Goal: Transaction & Acquisition: Purchase product/service

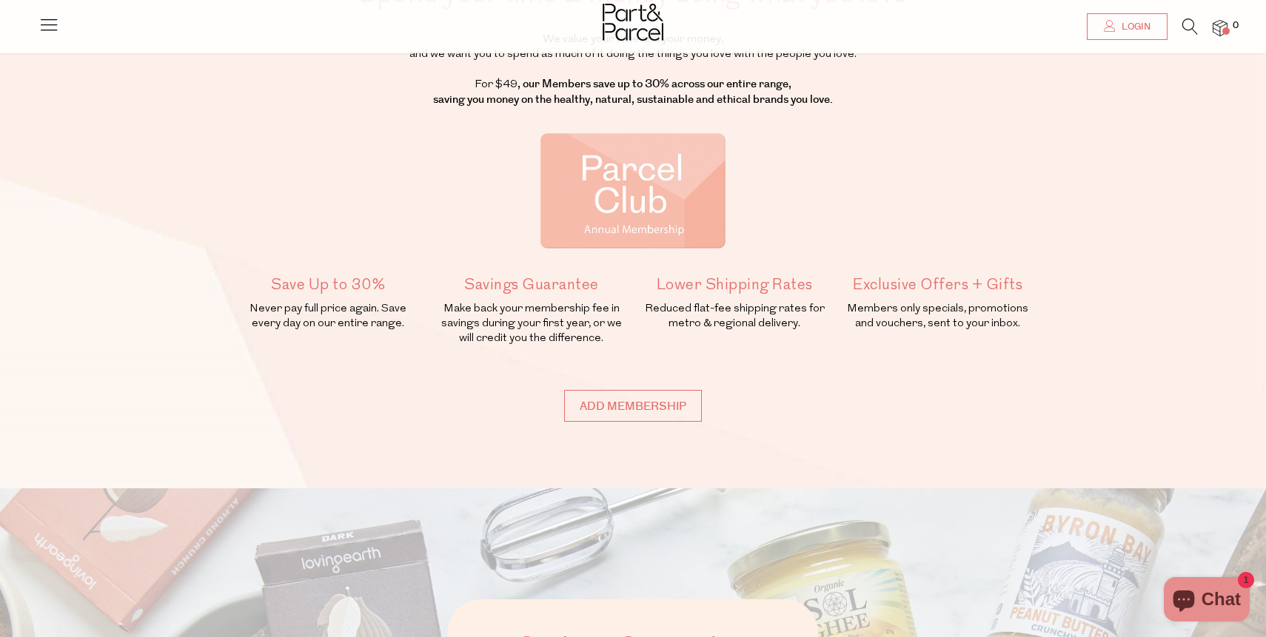
scroll to position [144, 0]
click at [646, 408] on input "Add membership" at bounding box center [633, 405] width 138 height 32
type input "ADDED"
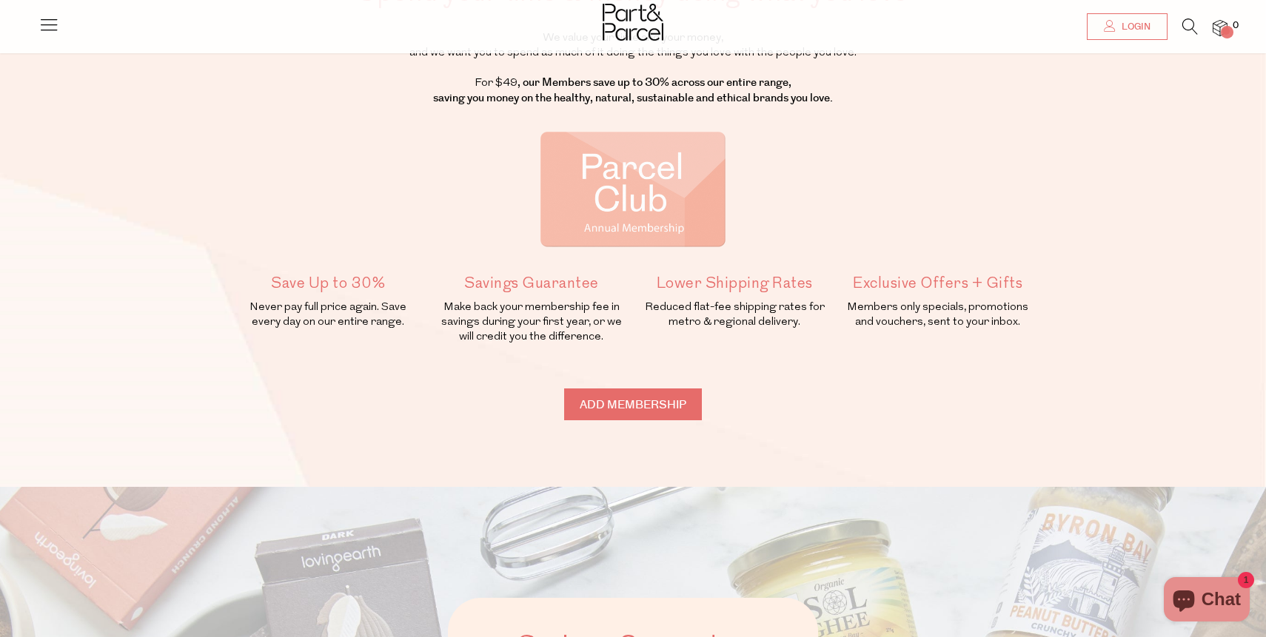
type input "ADDED"
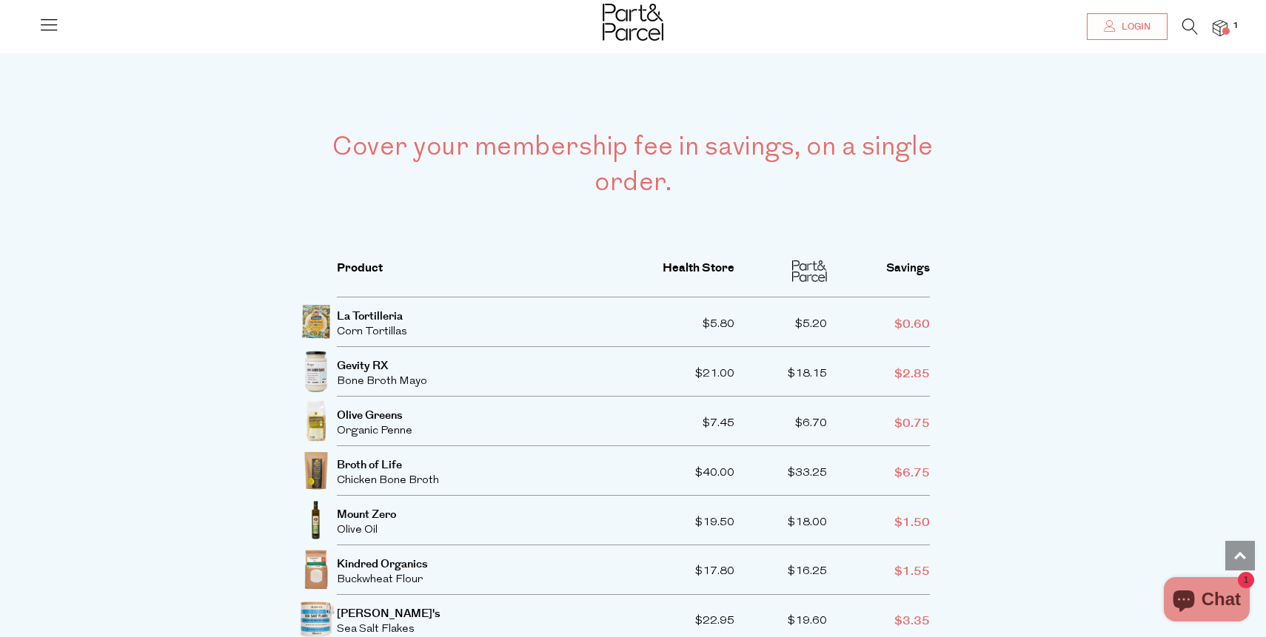
scroll to position [2581, 0]
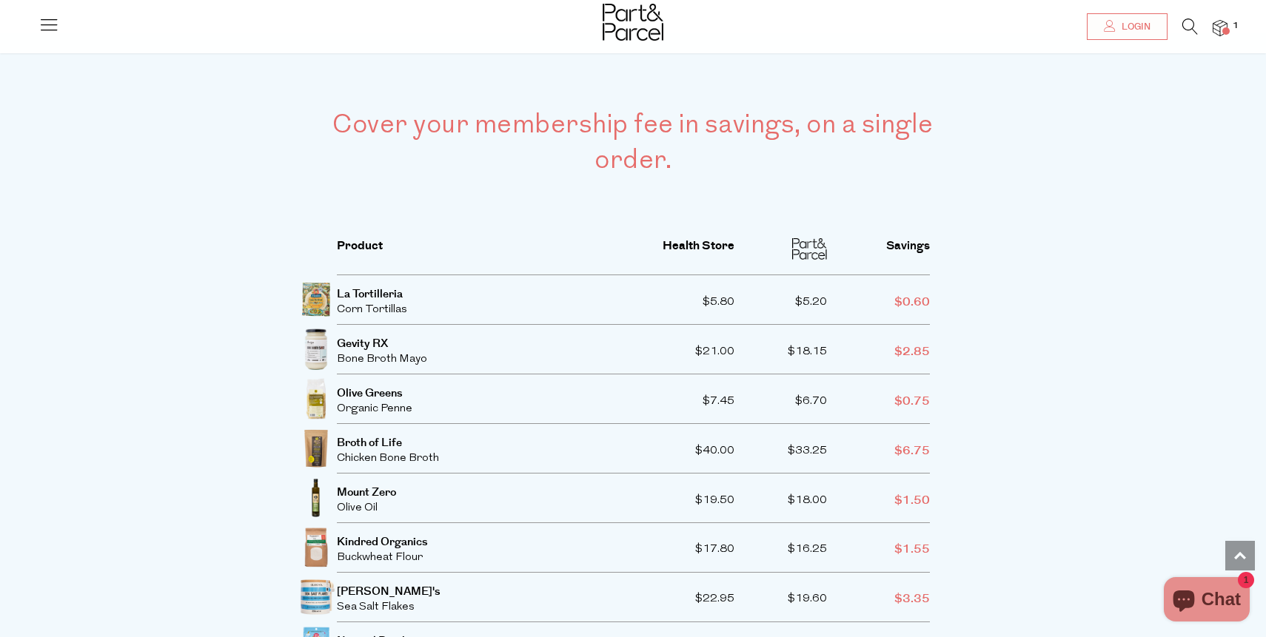
click at [374, 336] on span "Gevity RX" at bounding box center [362, 344] width 51 height 16
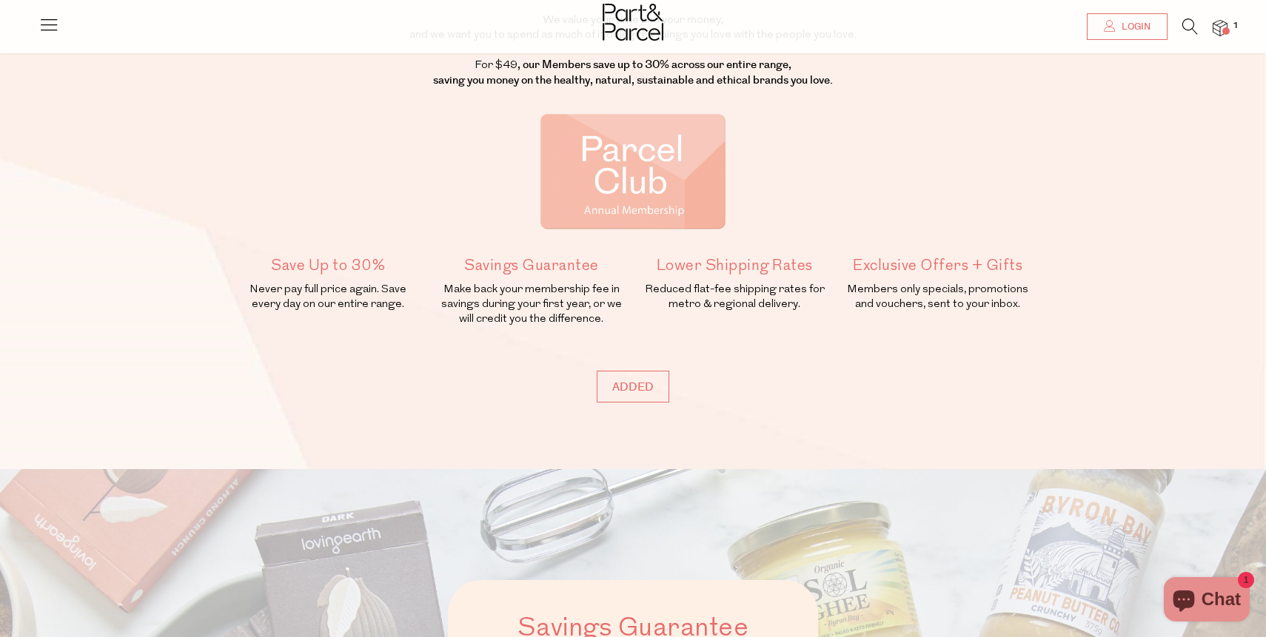
scroll to position [0, 0]
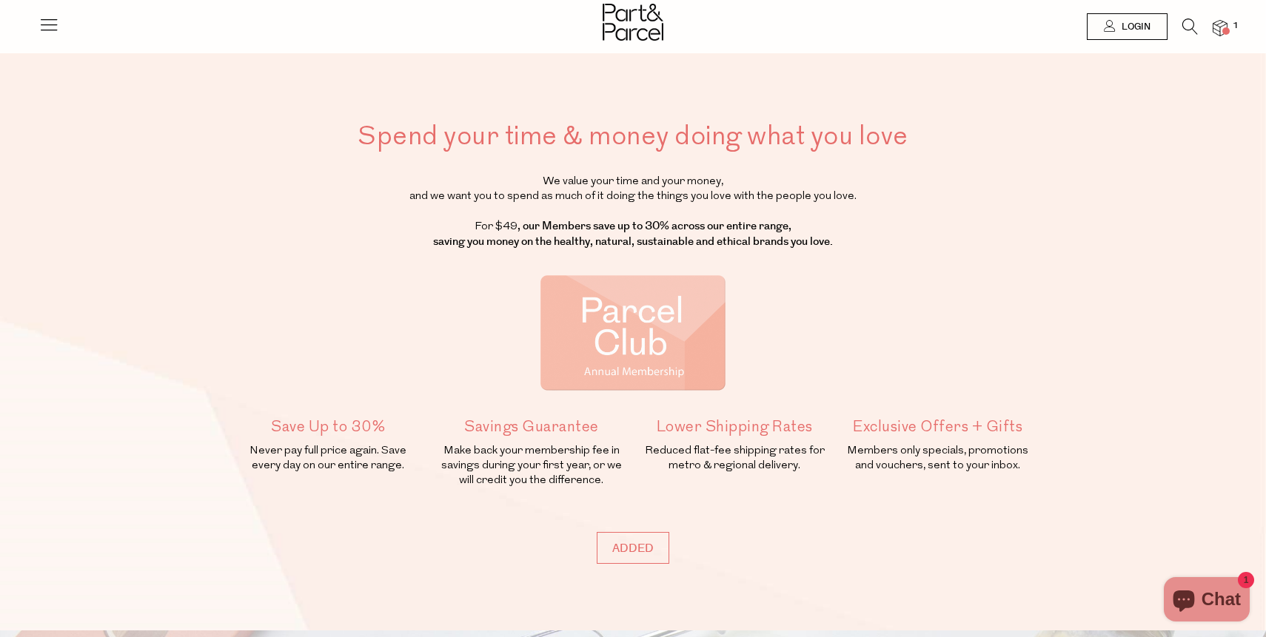
click at [53, 24] on icon at bounding box center [48, 24] width 21 height 21
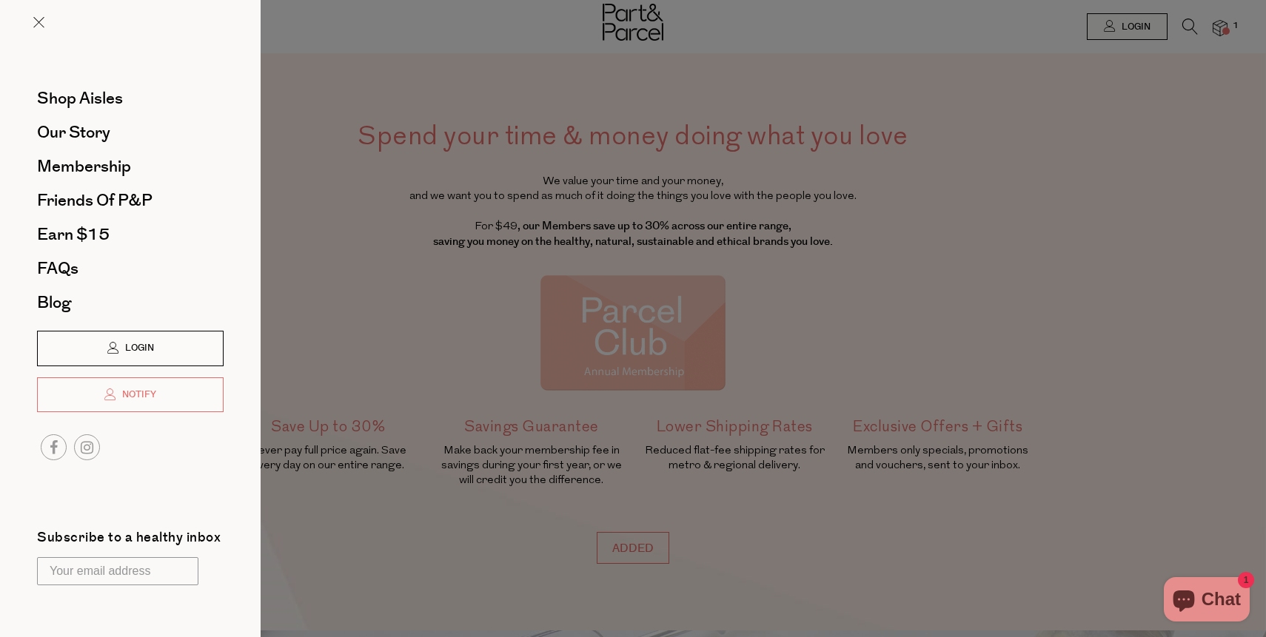
click at [149, 354] on span "Login" at bounding box center [137, 348] width 33 height 13
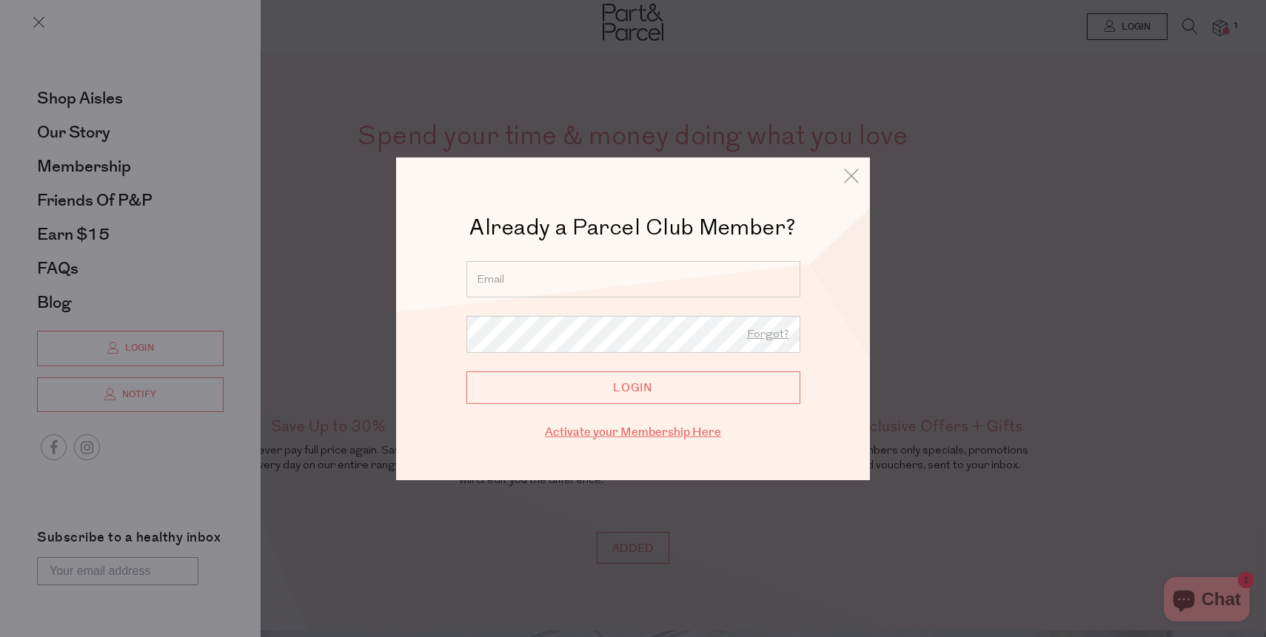
click at [655, 431] on link "Activate your Membership Here" at bounding box center [633, 431] width 176 height 17
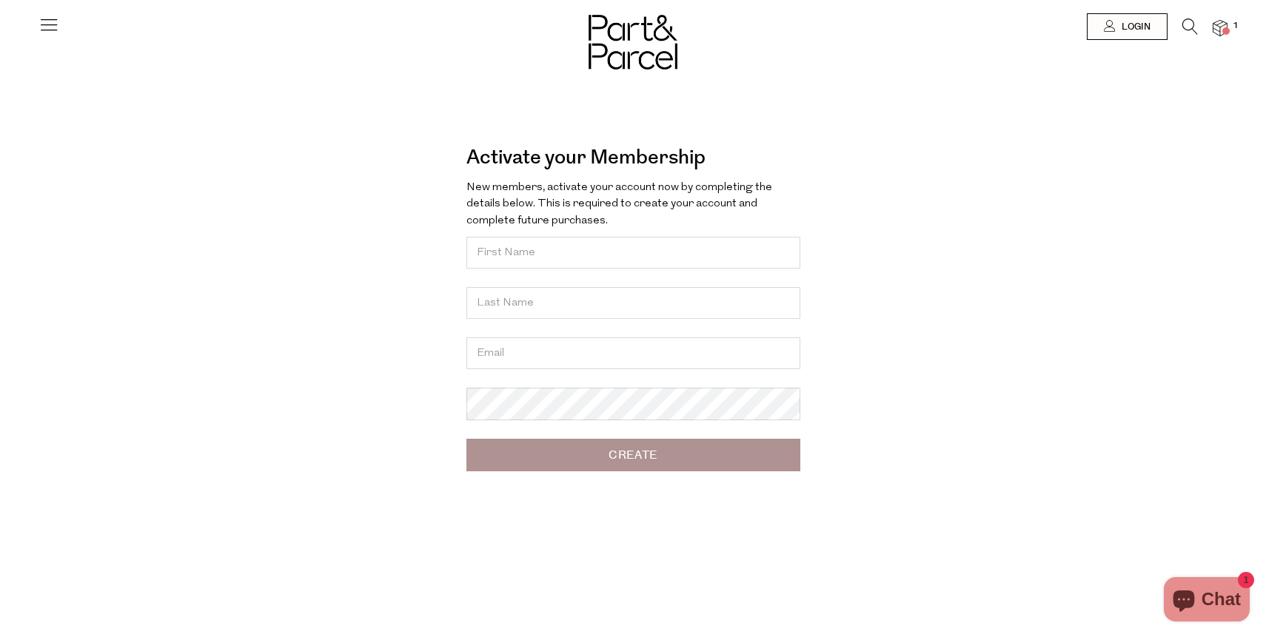
click at [653, 244] on input "text" at bounding box center [633, 253] width 334 height 32
click at [651, 258] on input "text" at bounding box center [633, 253] width 334 height 32
type input "Shannon"
type input "Archbold"
type input "shannonarchbold1@gmail.com"
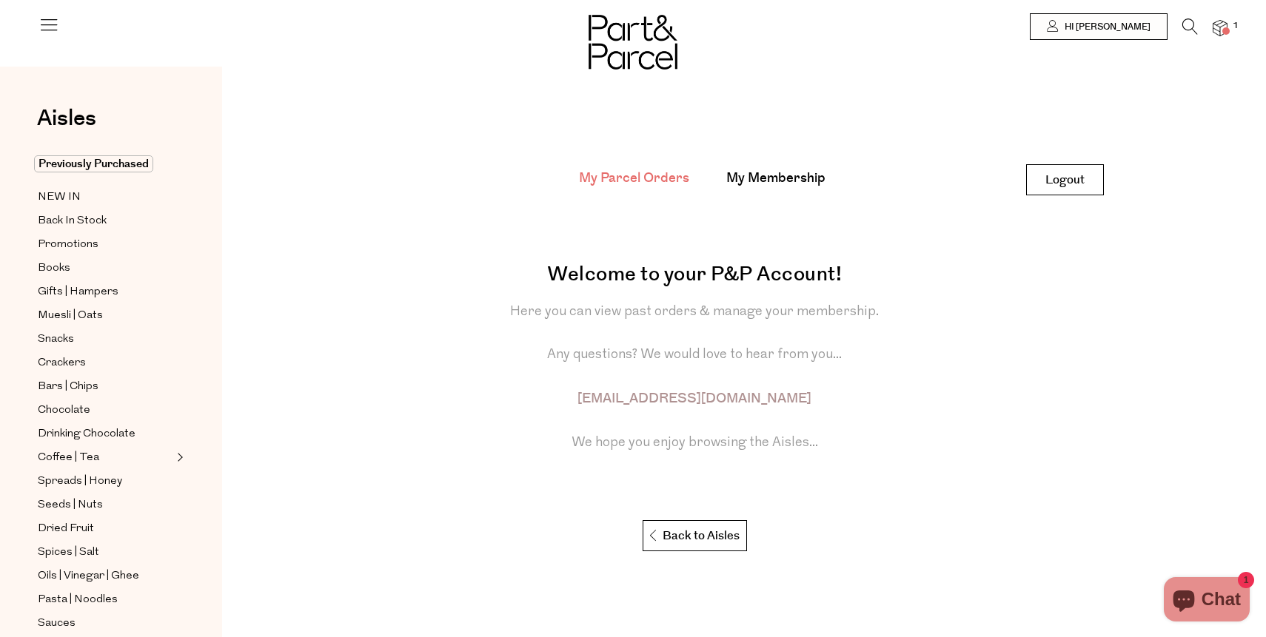
click at [44, 36] on link at bounding box center [48, 31] width 21 height 16
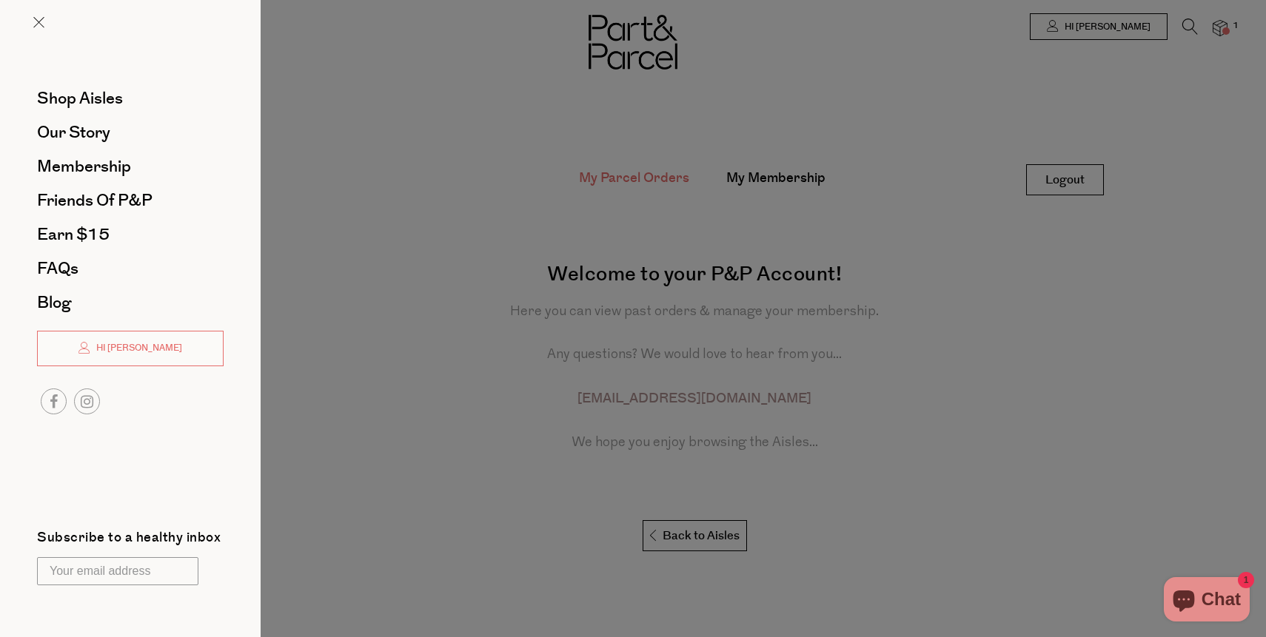
click at [343, 261] on div at bounding box center [633, 318] width 1266 height 637
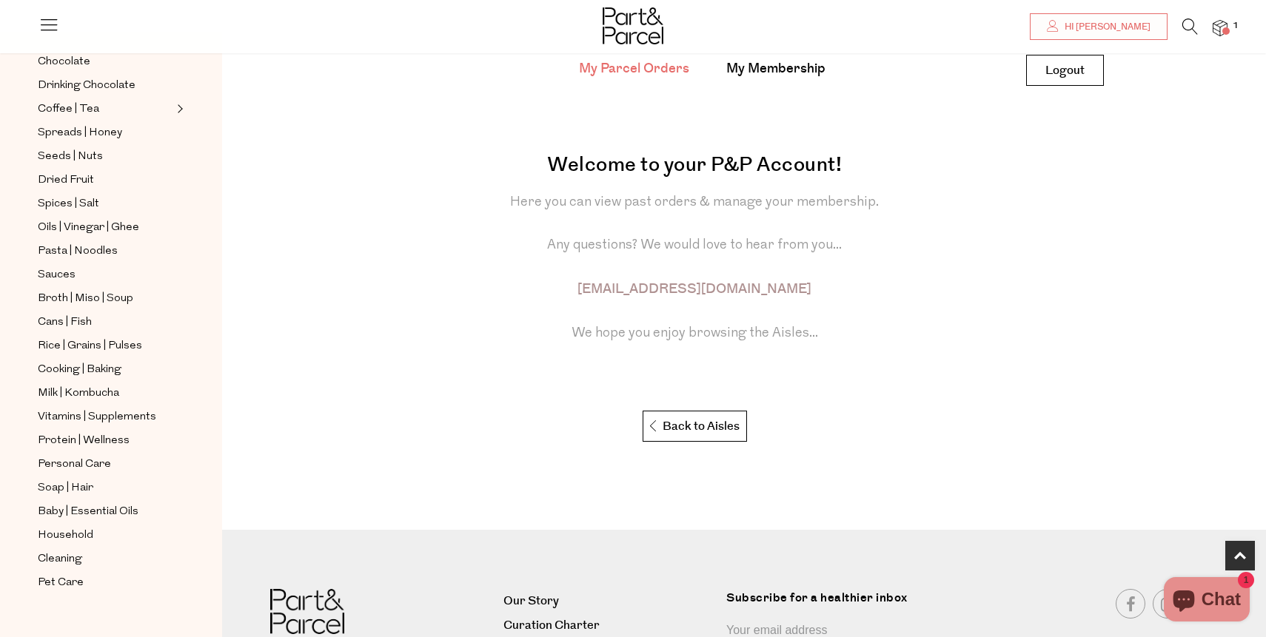
scroll to position [272, 0]
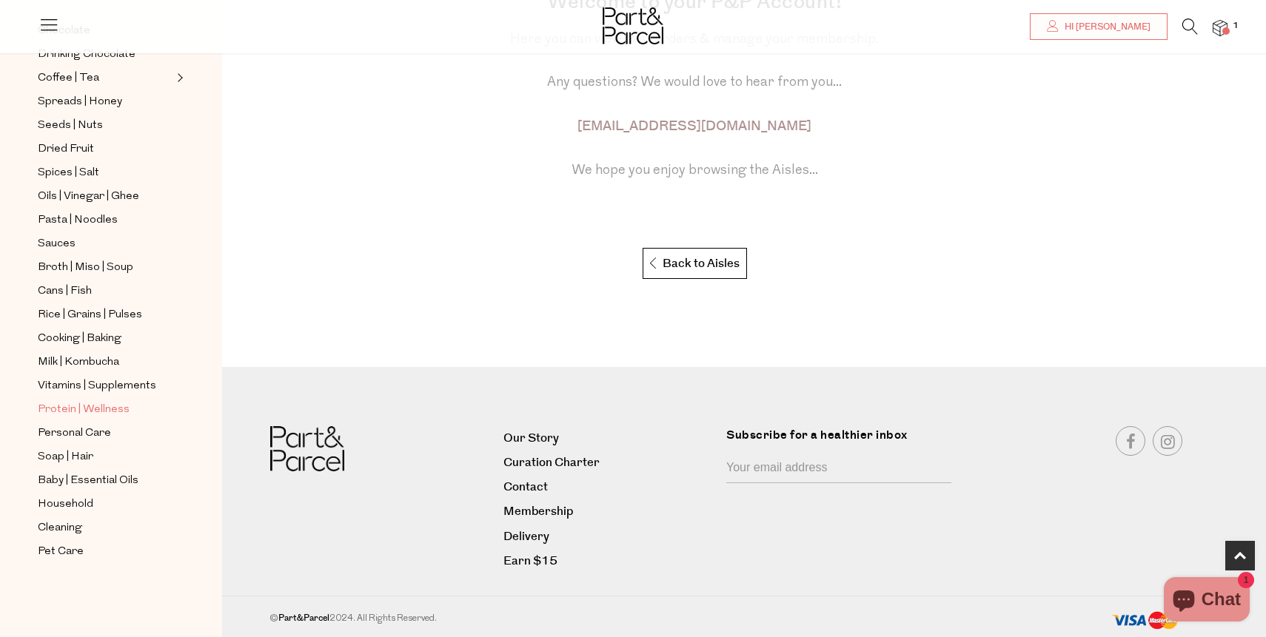
click at [98, 411] on span "Protein | Wellness" at bounding box center [84, 410] width 92 height 18
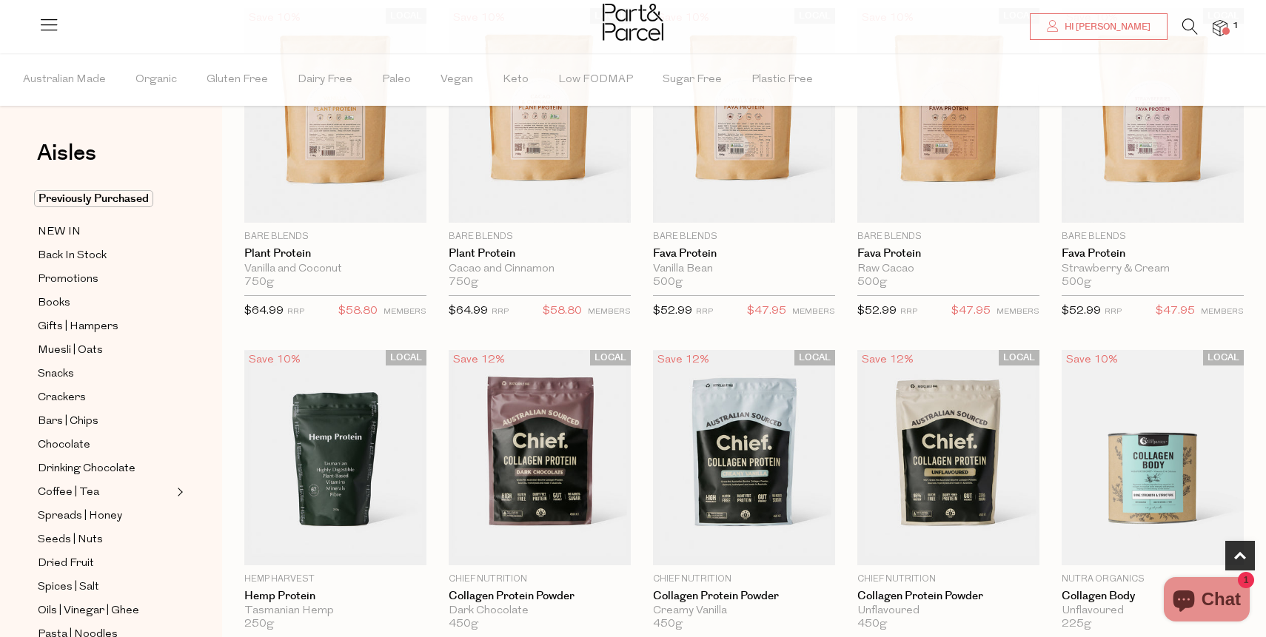
scroll to position [606, 0]
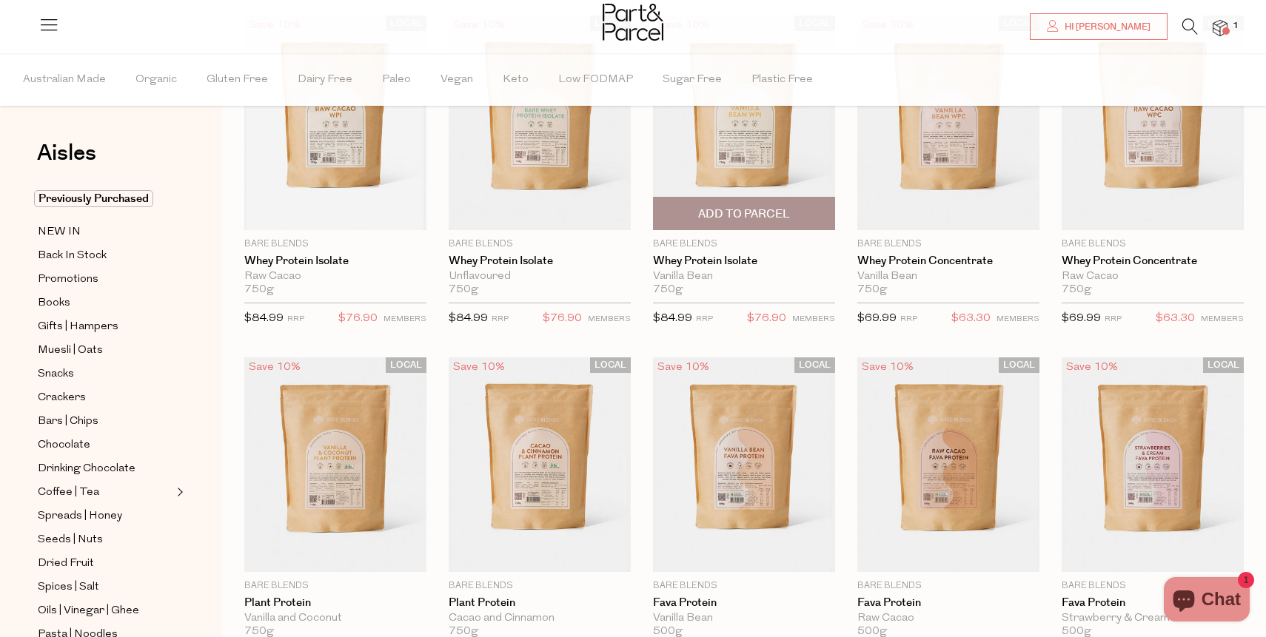
scroll to position [208, 0]
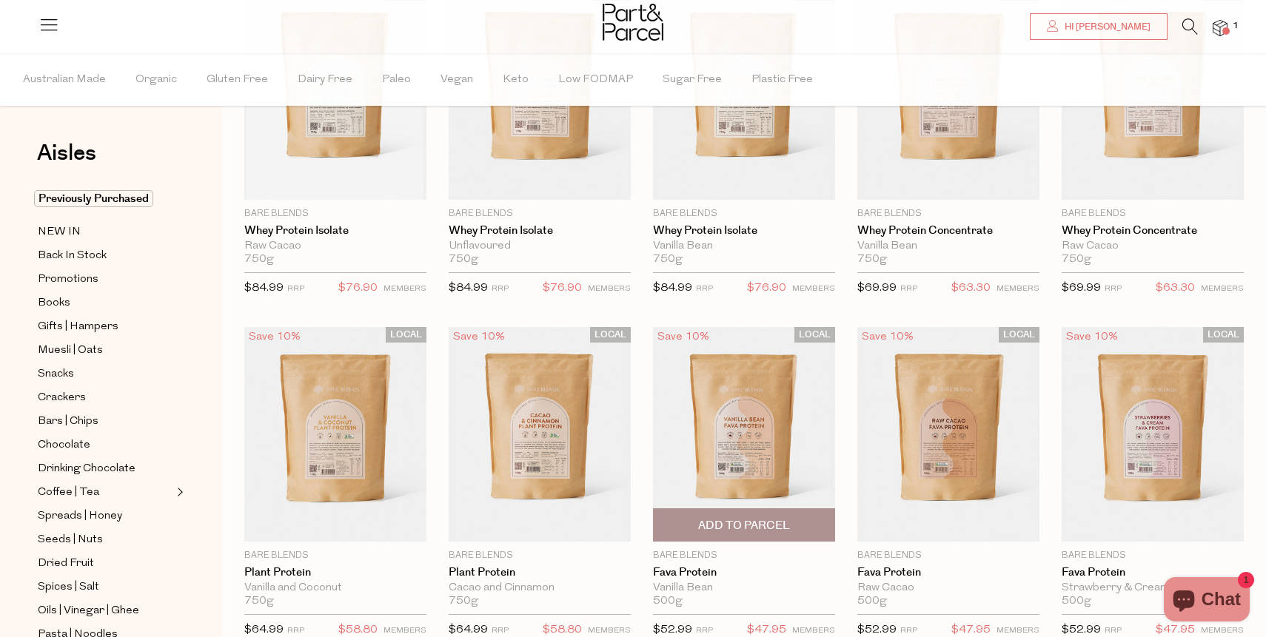
click at [752, 450] on img at bounding box center [744, 434] width 182 height 215
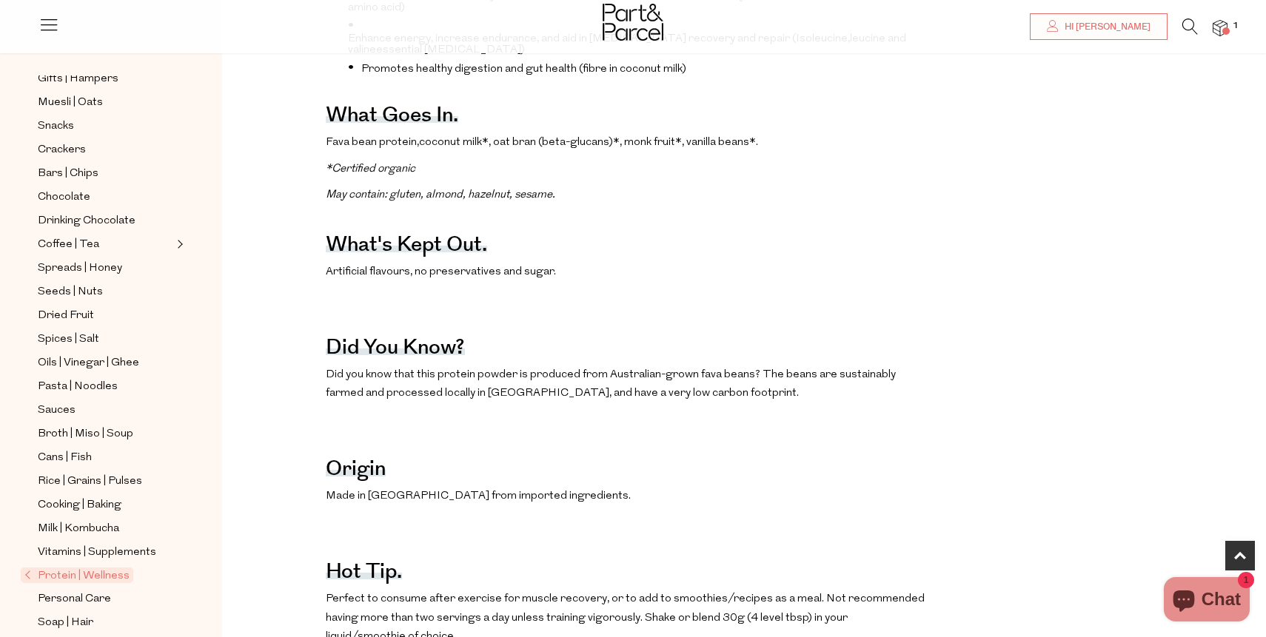
scroll to position [201, 0]
click at [118, 430] on span "Broth | Miso | Soup" at bounding box center [85, 433] width 95 height 18
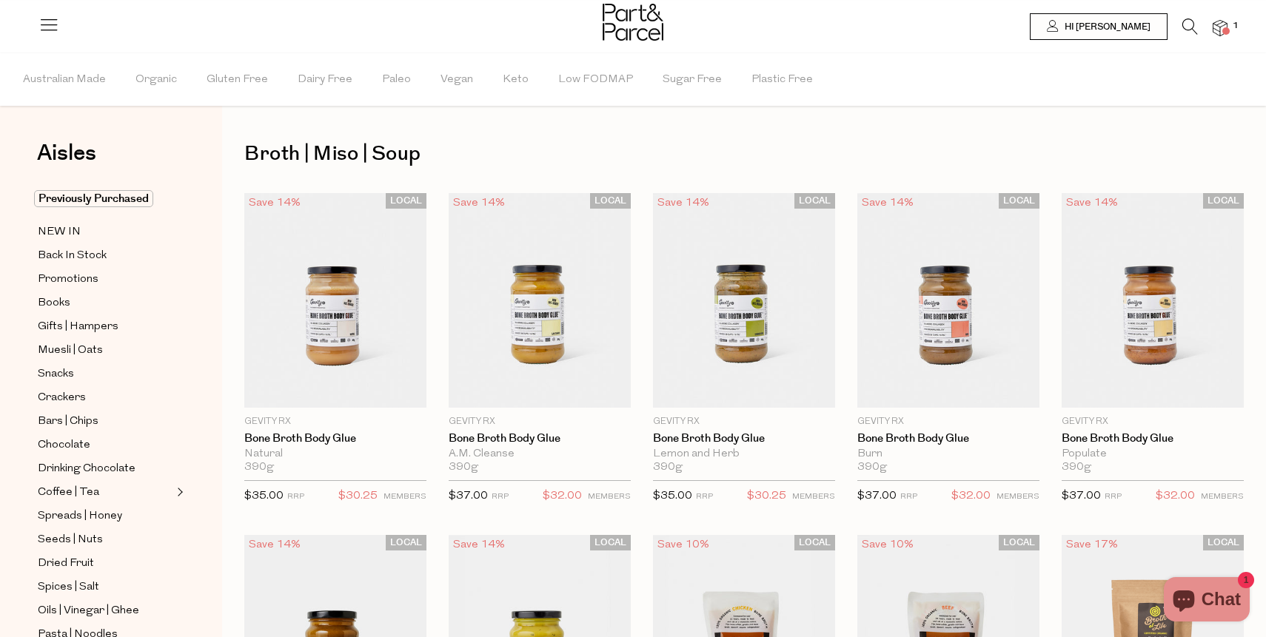
click at [1226, 25] on img at bounding box center [1219, 28] width 15 height 17
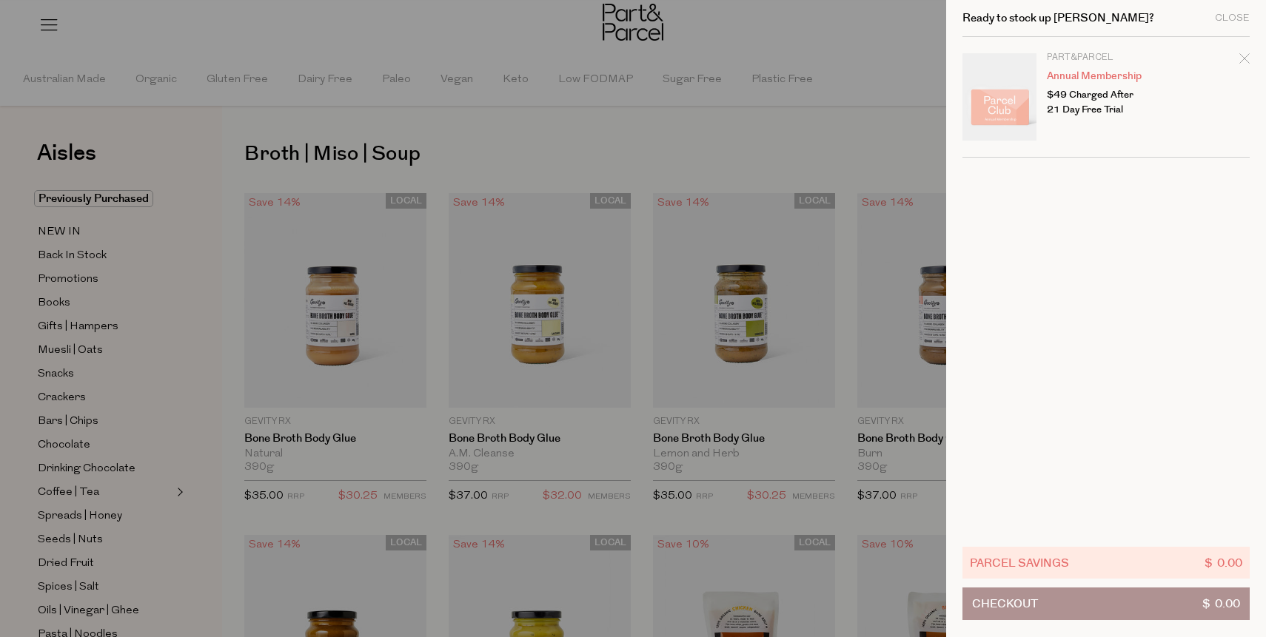
click at [681, 342] on div at bounding box center [633, 318] width 1266 height 637
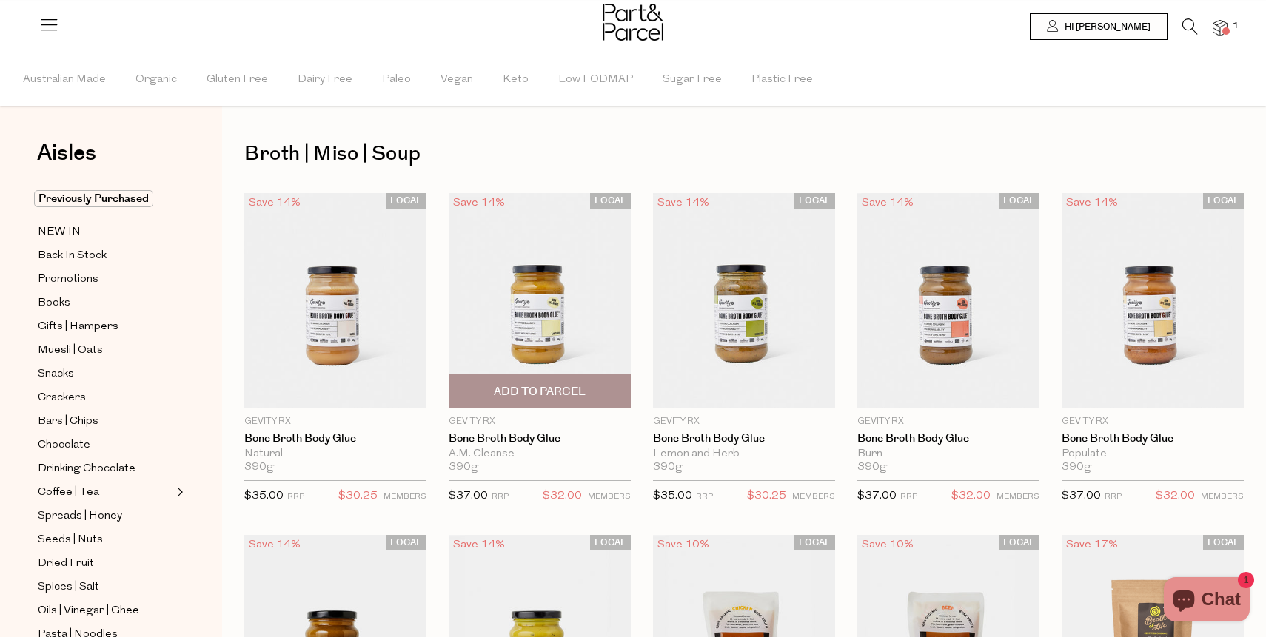
click at [578, 393] on span "Add To Parcel" at bounding box center [540, 392] width 92 height 16
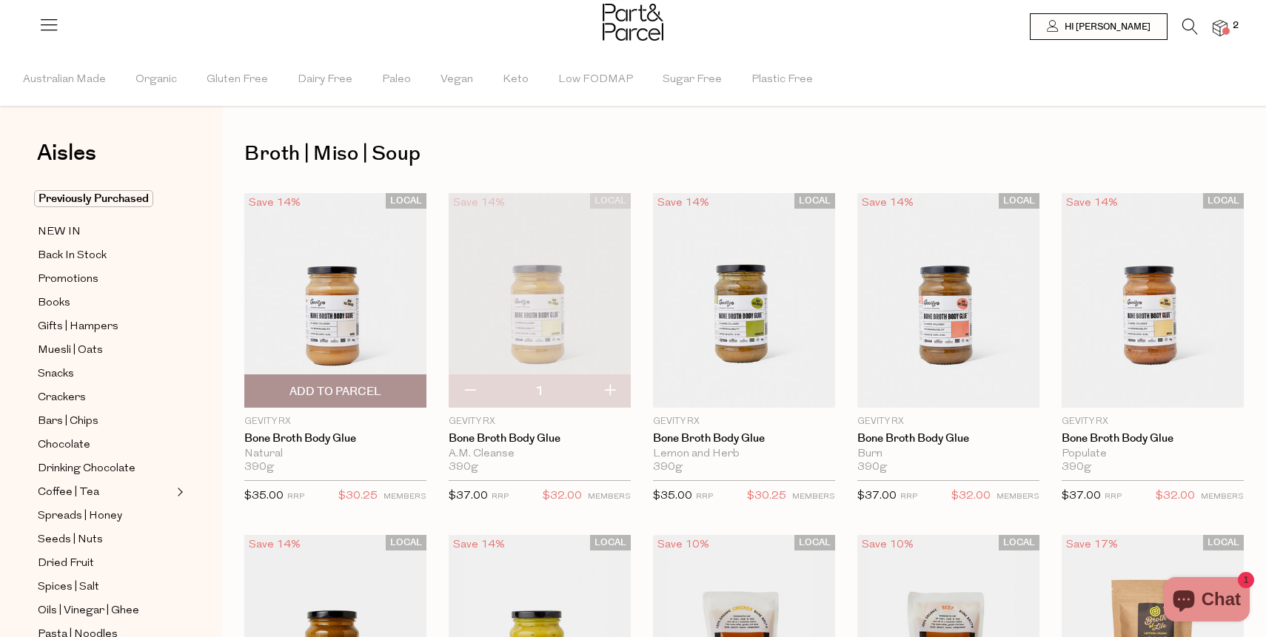
click at [381, 392] on span "Add To Parcel" at bounding box center [335, 391] width 173 height 32
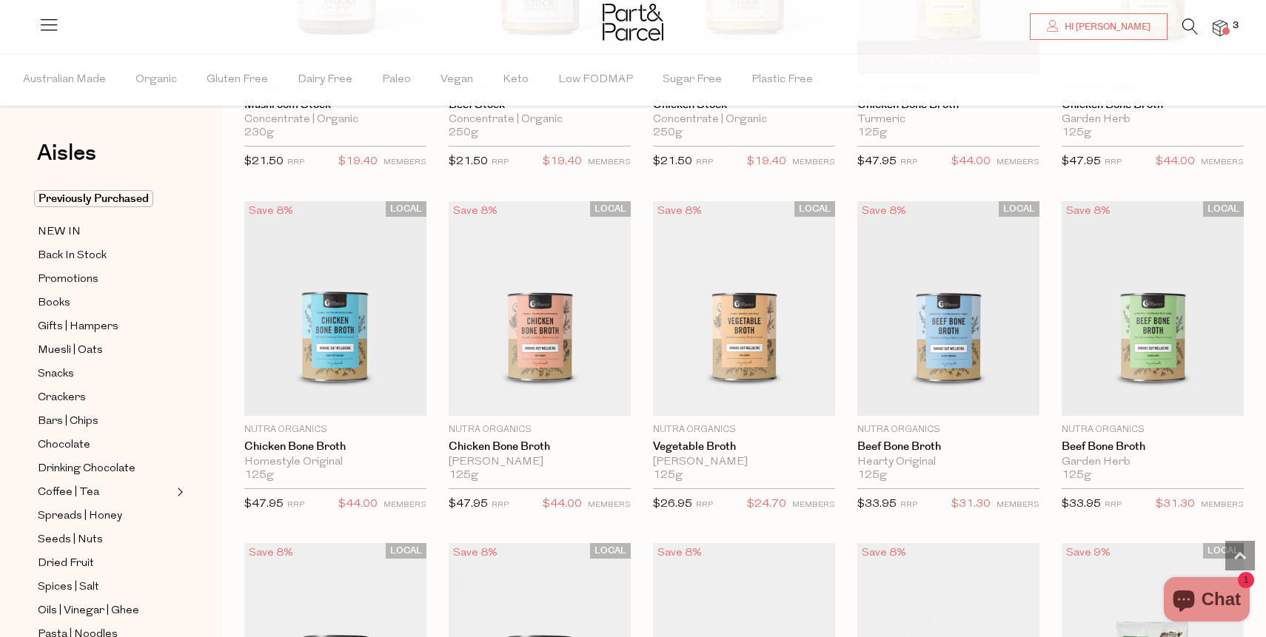
scroll to position [1362, 0]
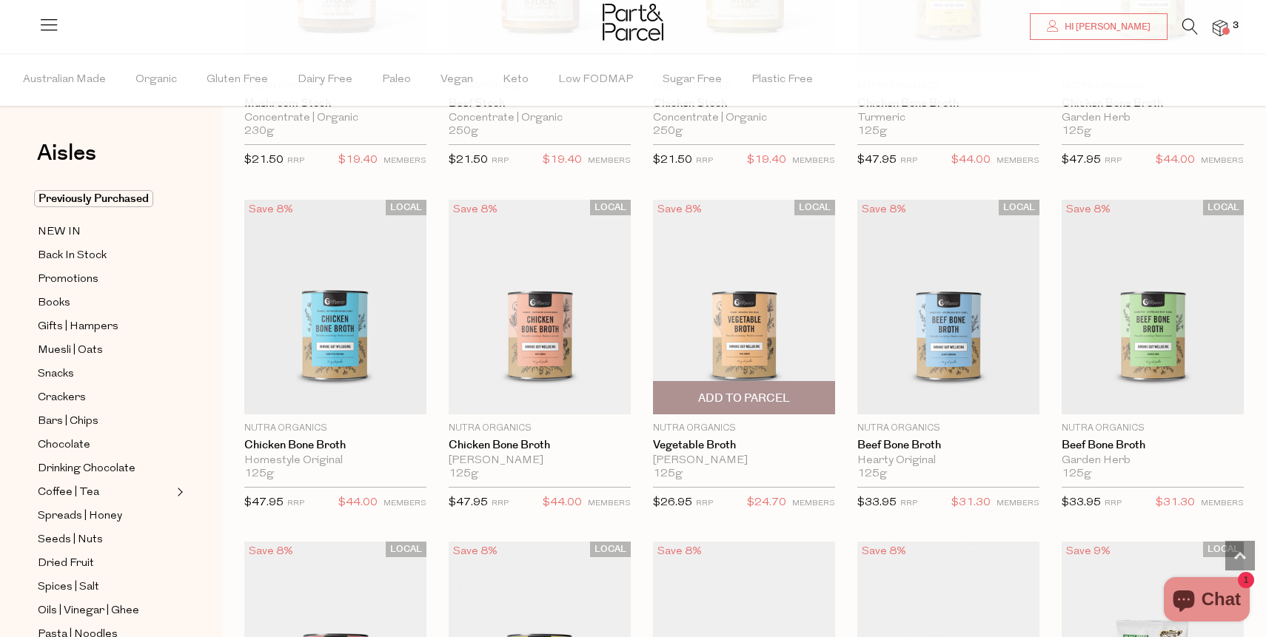
click at [733, 403] on span "Add To Parcel" at bounding box center [744, 399] width 92 height 16
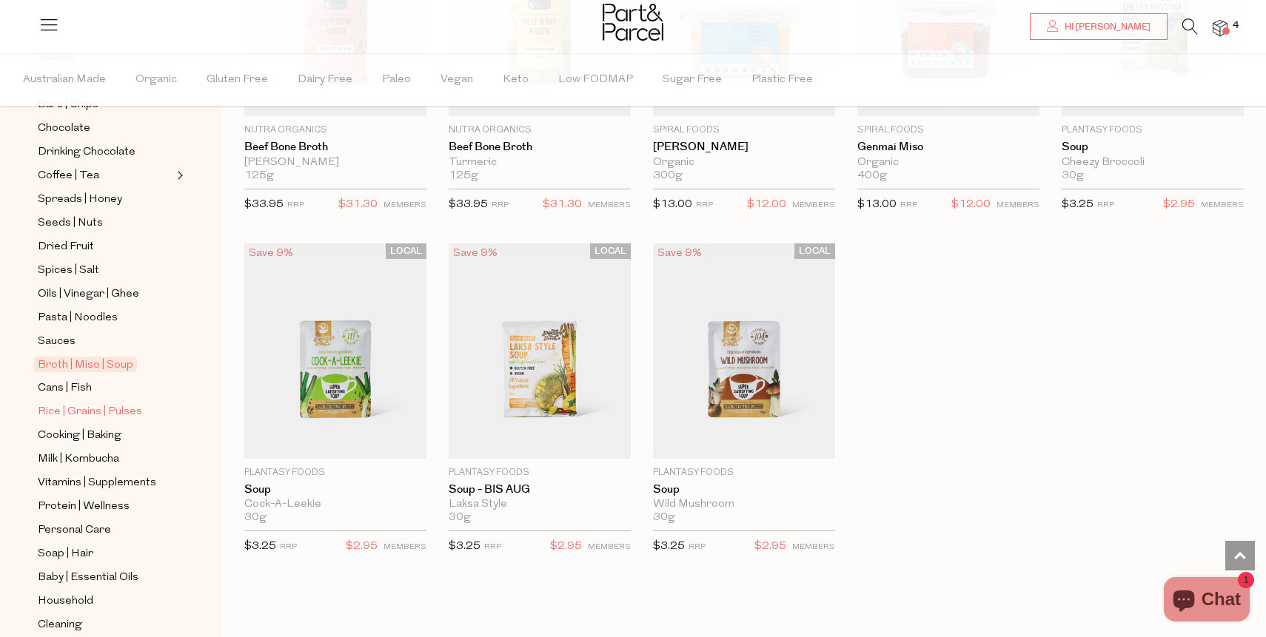
scroll to position [315, 0]
click at [1185, 30] on icon at bounding box center [1190, 27] width 16 height 16
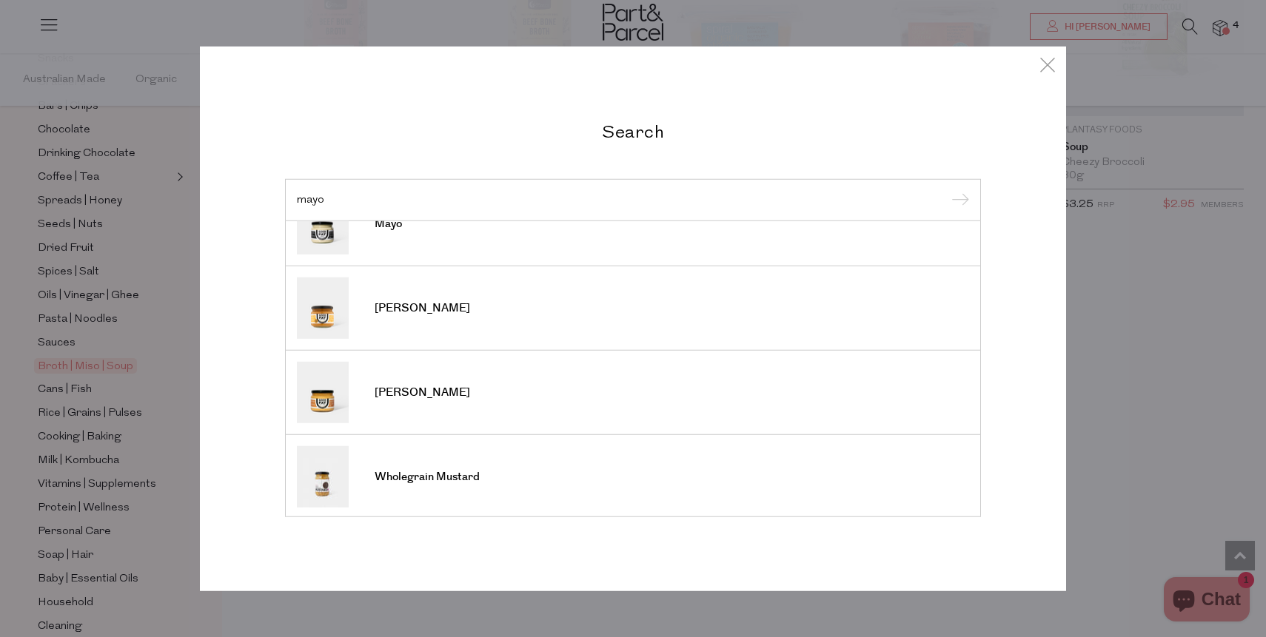
scroll to position [0, 0]
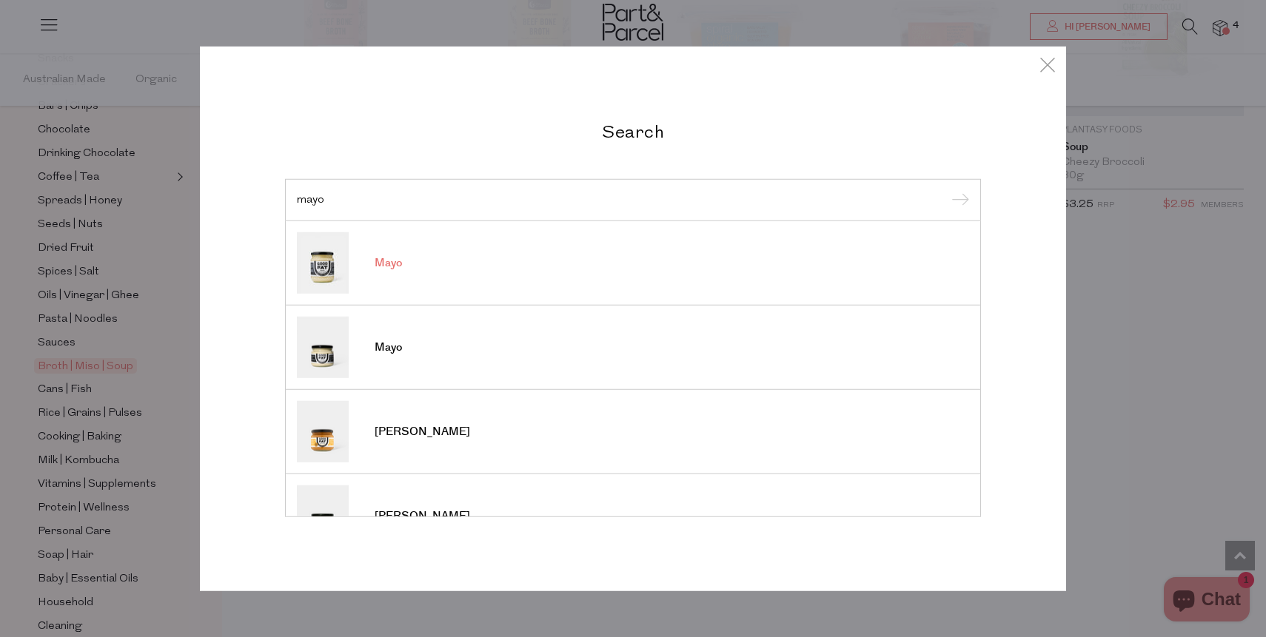
type input "mayo"
click at [947, 189] on input "submit" at bounding box center [958, 200] width 22 height 22
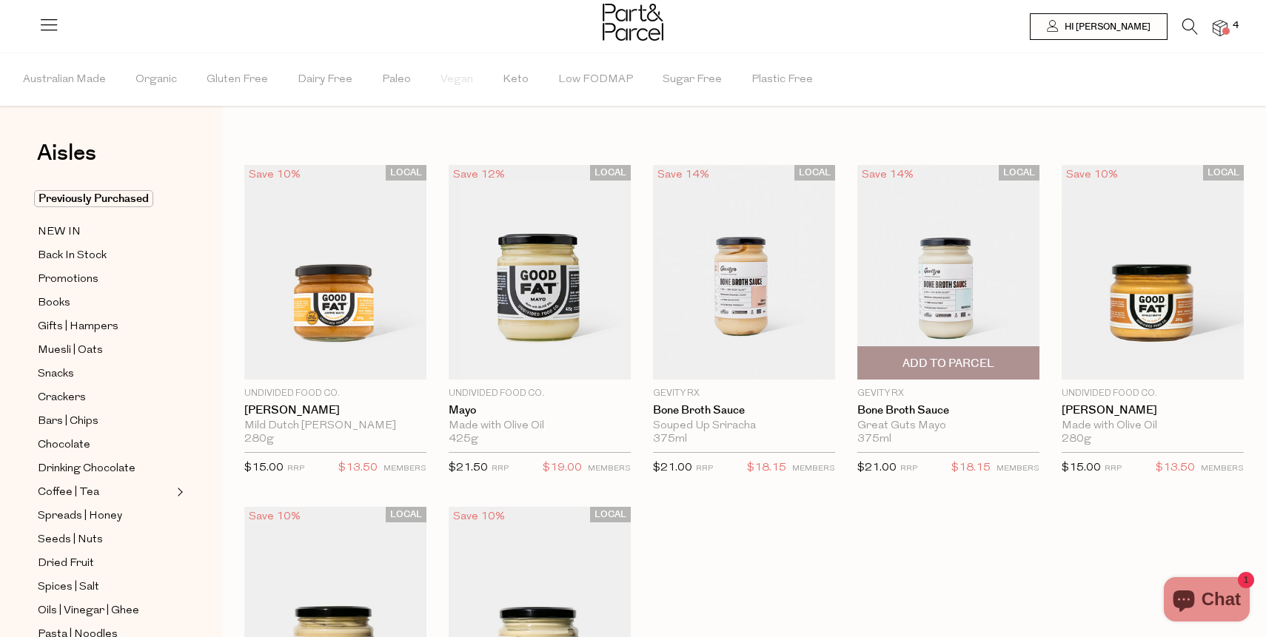
click at [978, 363] on span "Add To Parcel" at bounding box center [948, 364] width 92 height 16
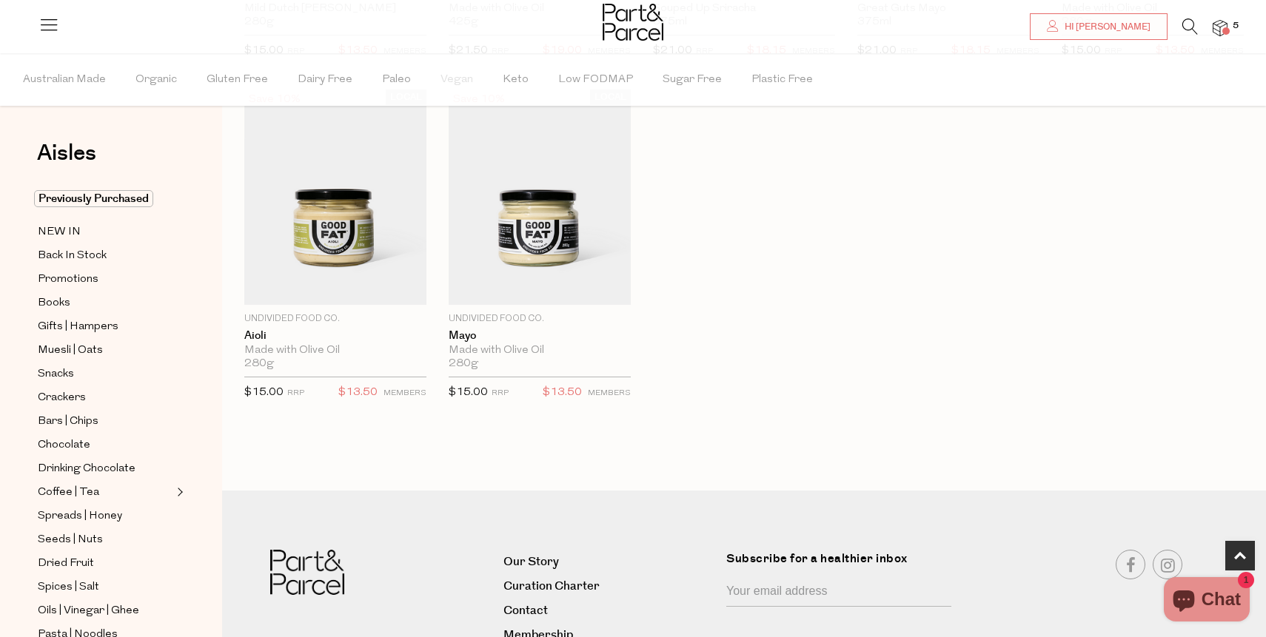
scroll to position [540, 0]
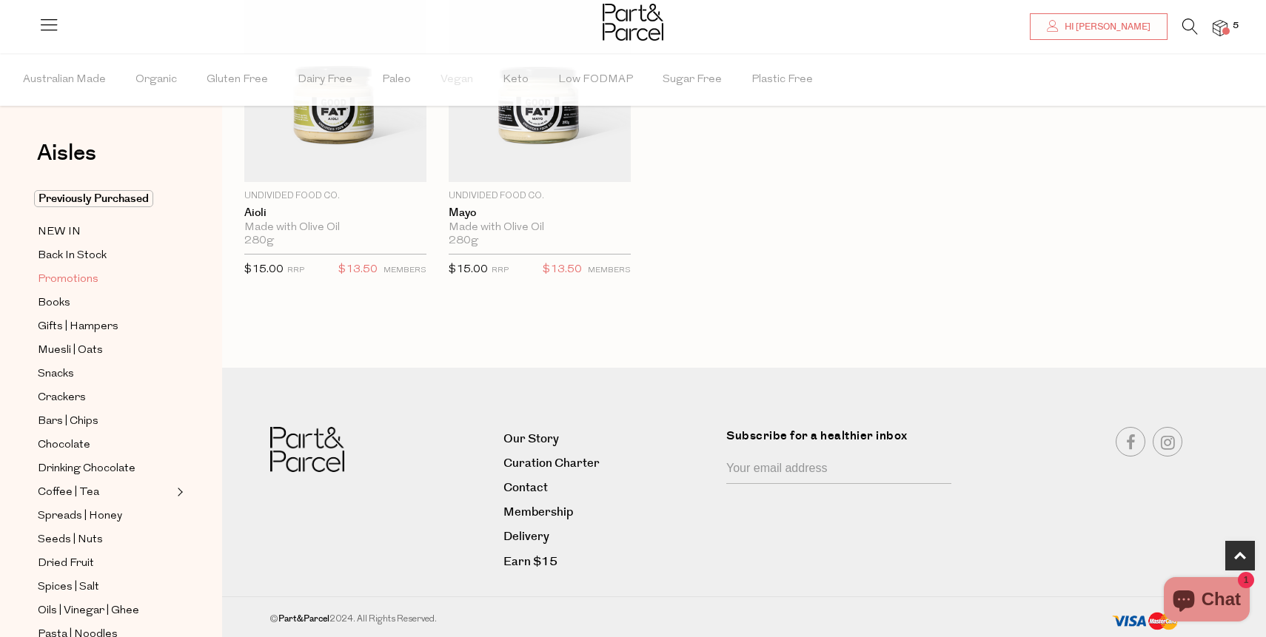
click at [83, 278] on span "Promotions" at bounding box center [68, 280] width 61 height 18
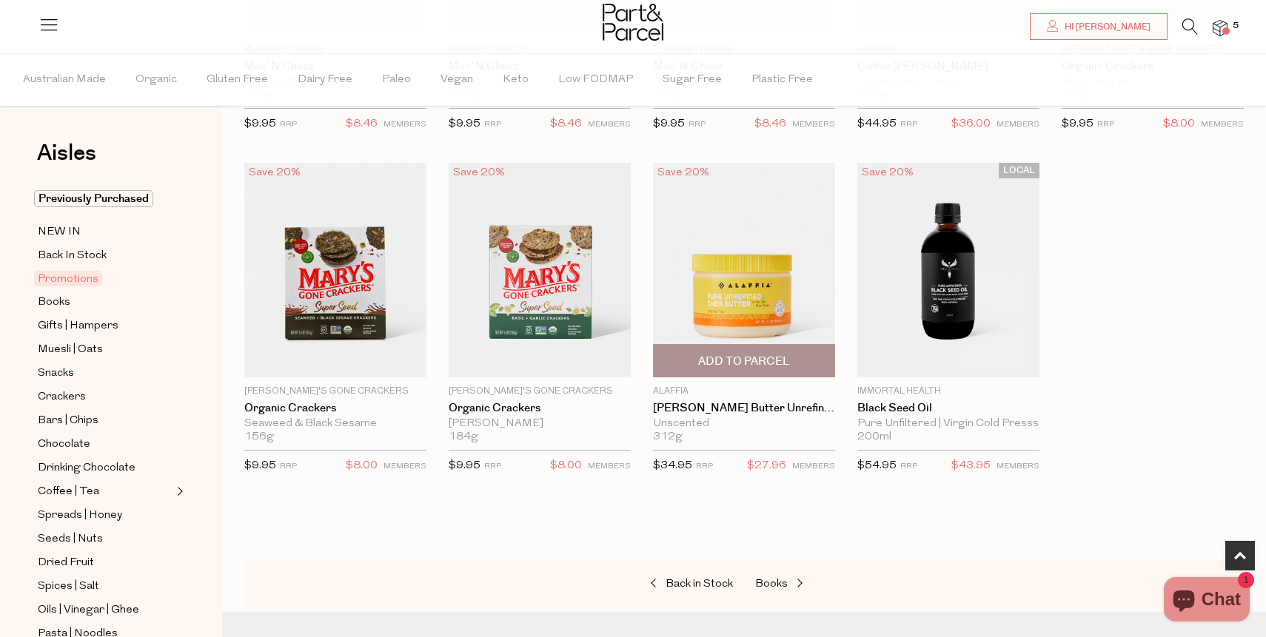
scroll to position [373, 0]
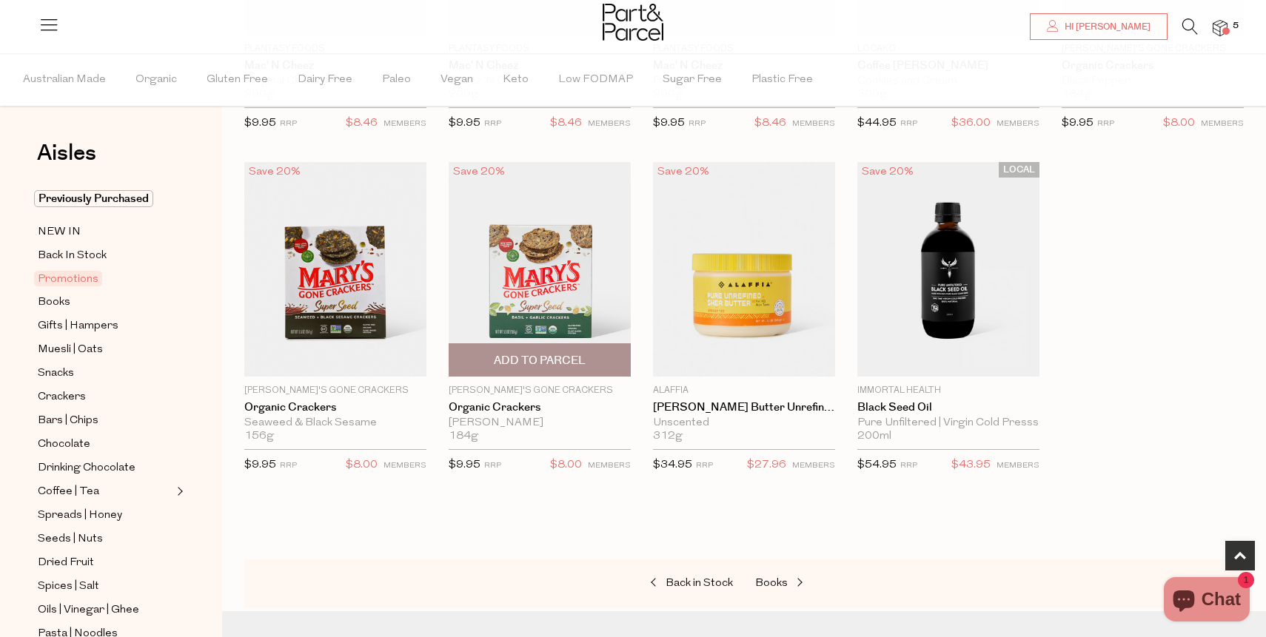
click at [548, 284] on img at bounding box center [539, 269] width 182 height 215
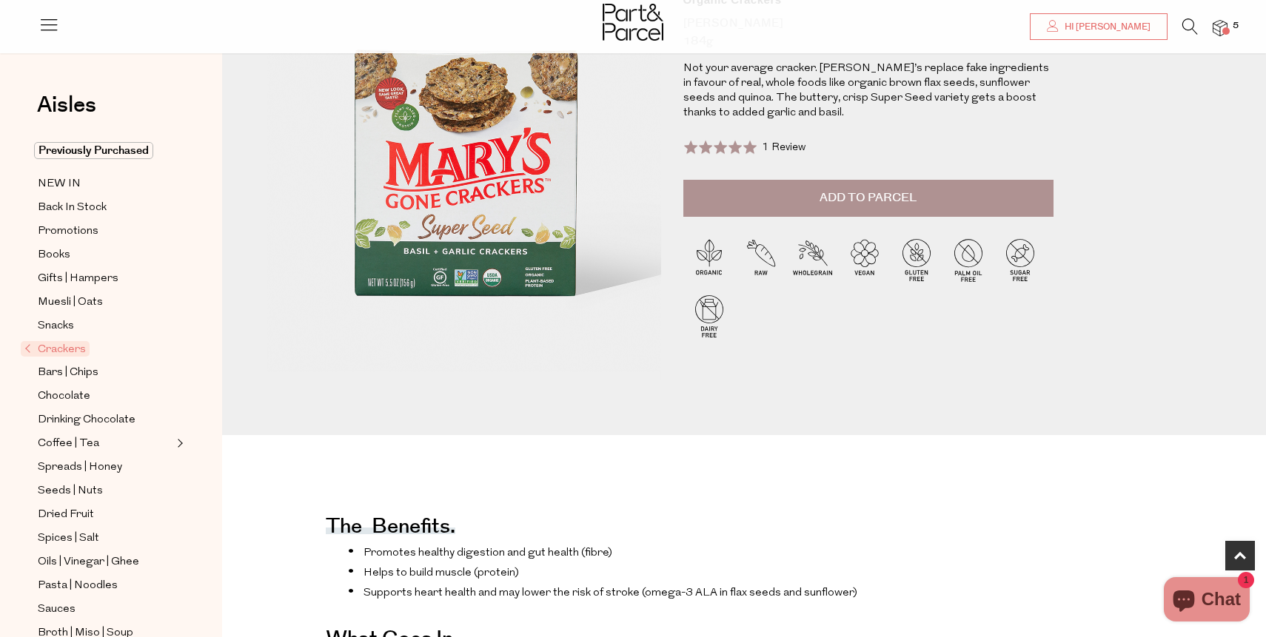
scroll to position [1, 0]
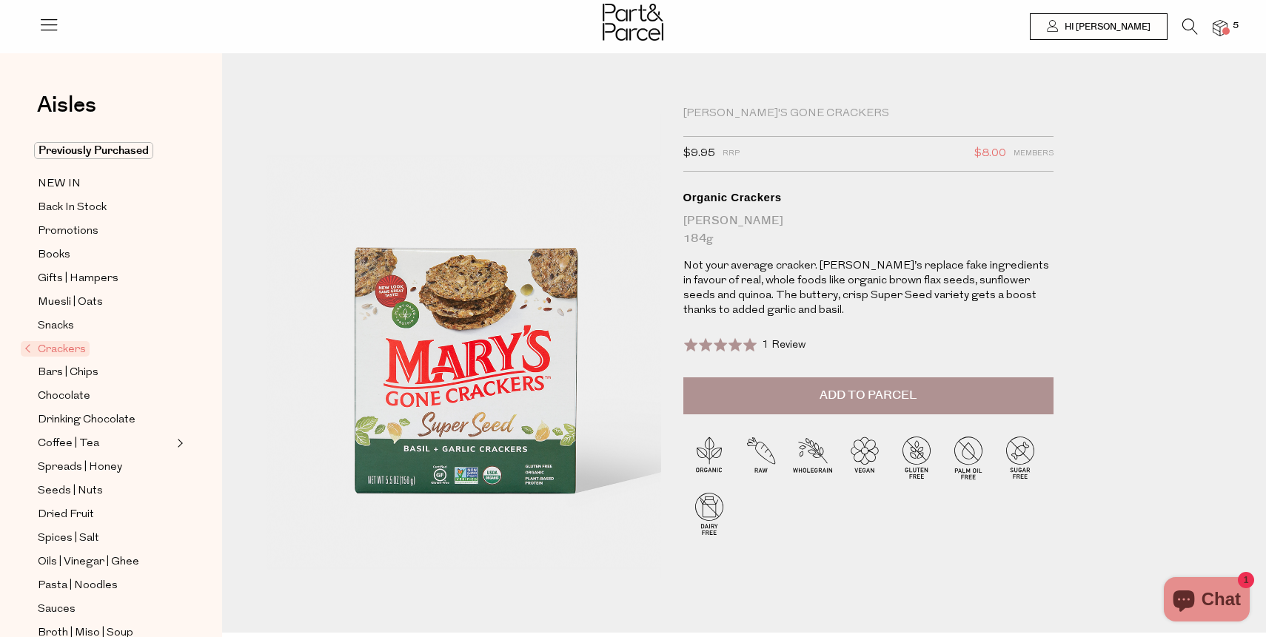
click at [870, 389] on span "Add to Parcel" at bounding box center [867, 395] width 97 height 17
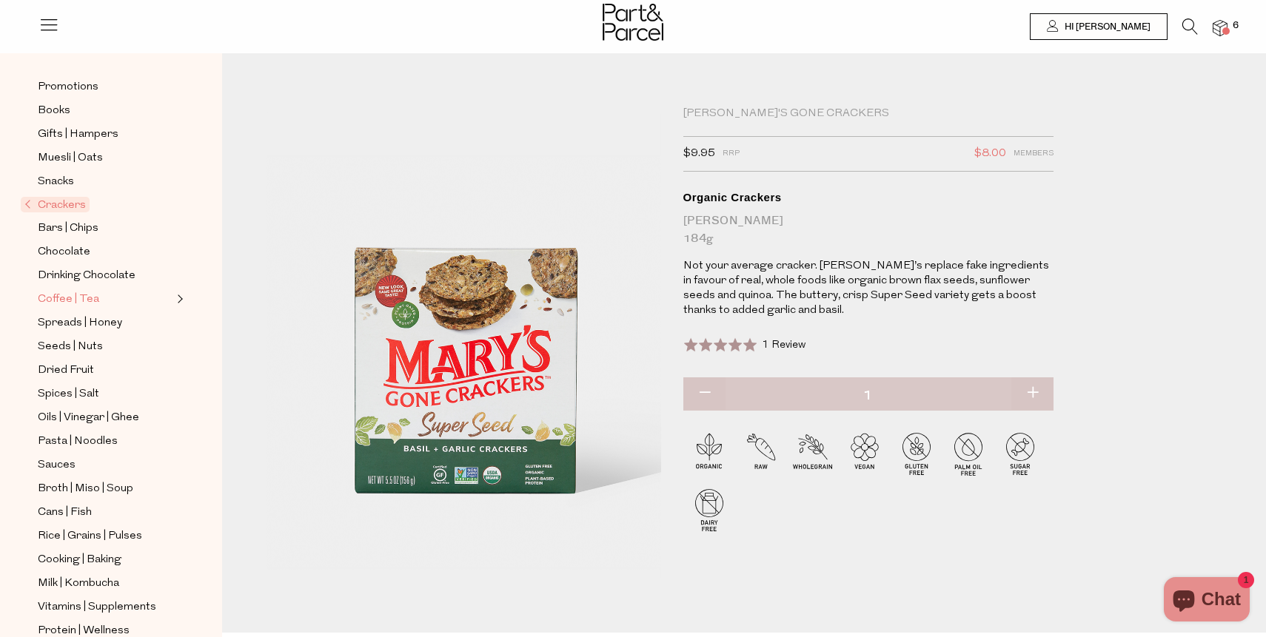
scroll to position [145, 0]
click at [65, 323] on span "Spreads | Honey" at bounding box center [80, 323] width 84 height 18
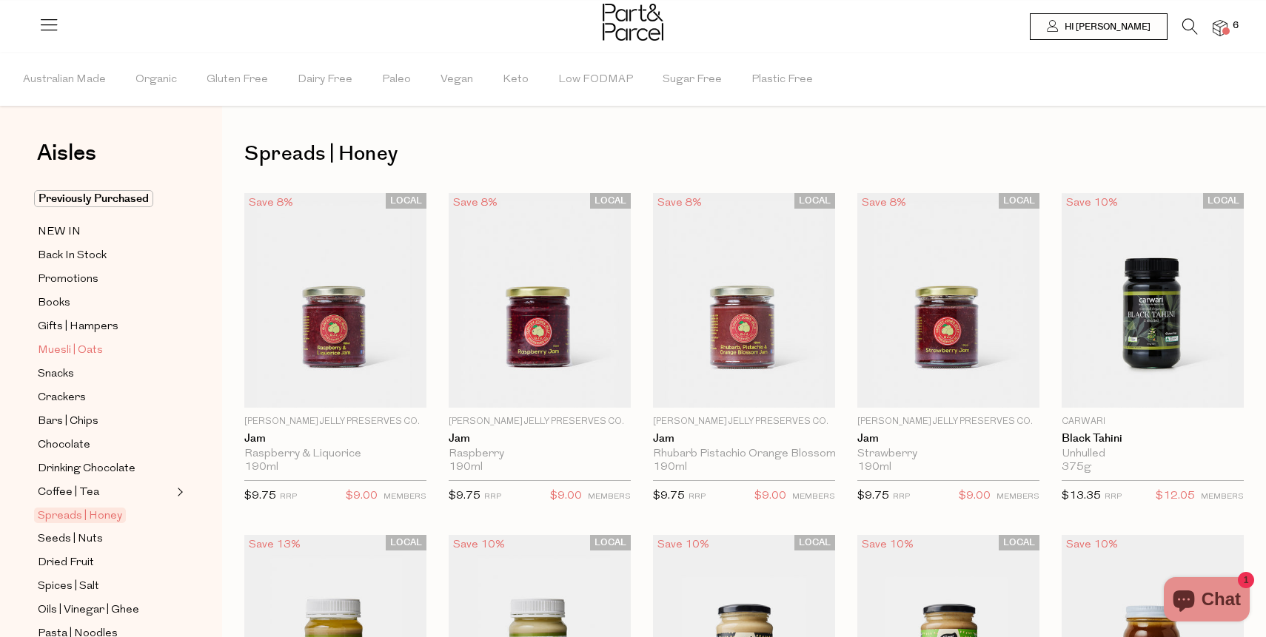
click at [64, 350] on span "Muesli | Oats" at bounding box center [70, 351] width 65 height 18
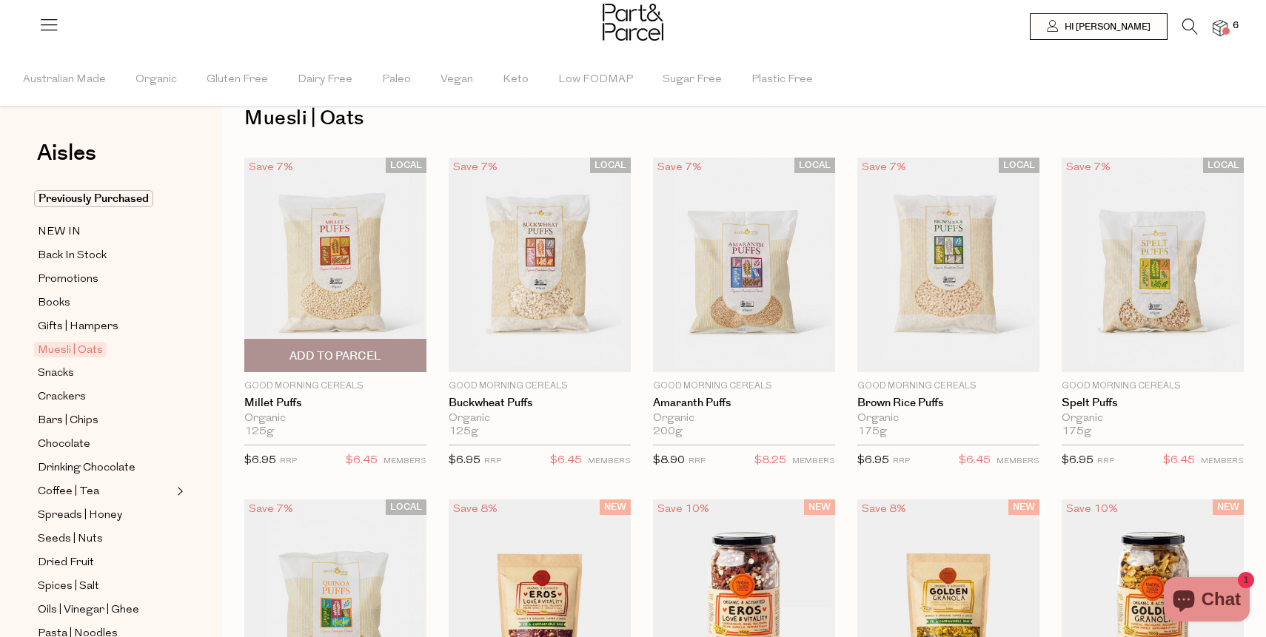
scroll to position [53, 0]
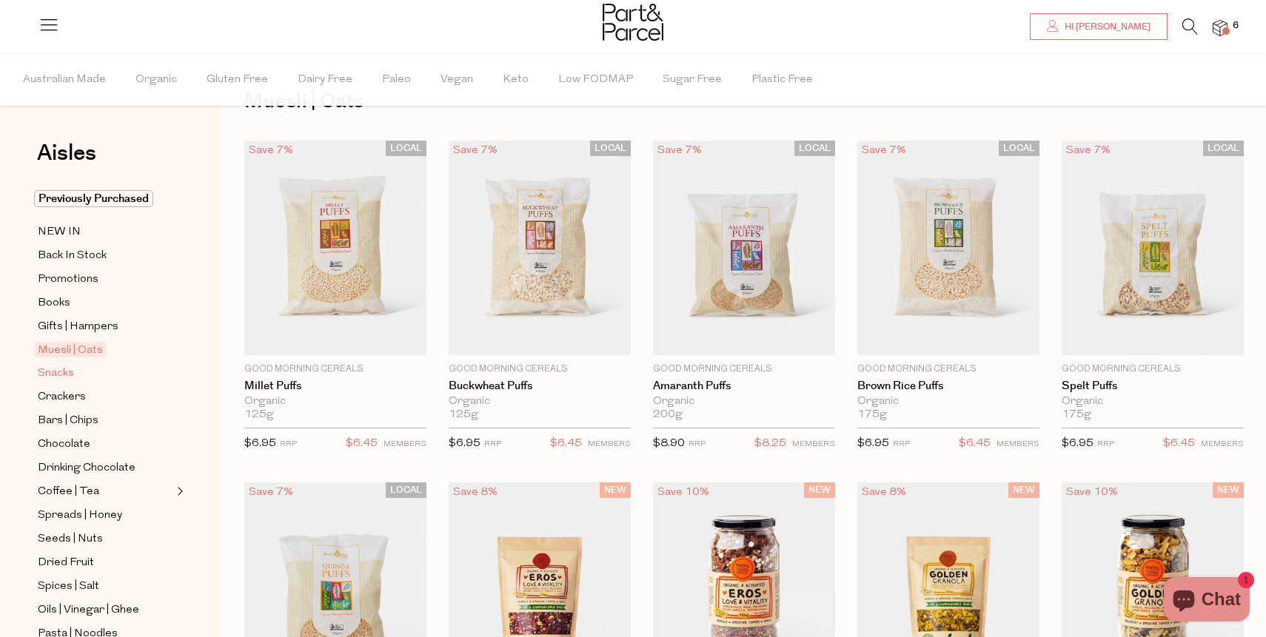
click at [50, 377] on span "Snacks" at bounding box center [56, 374] width 36 height 18
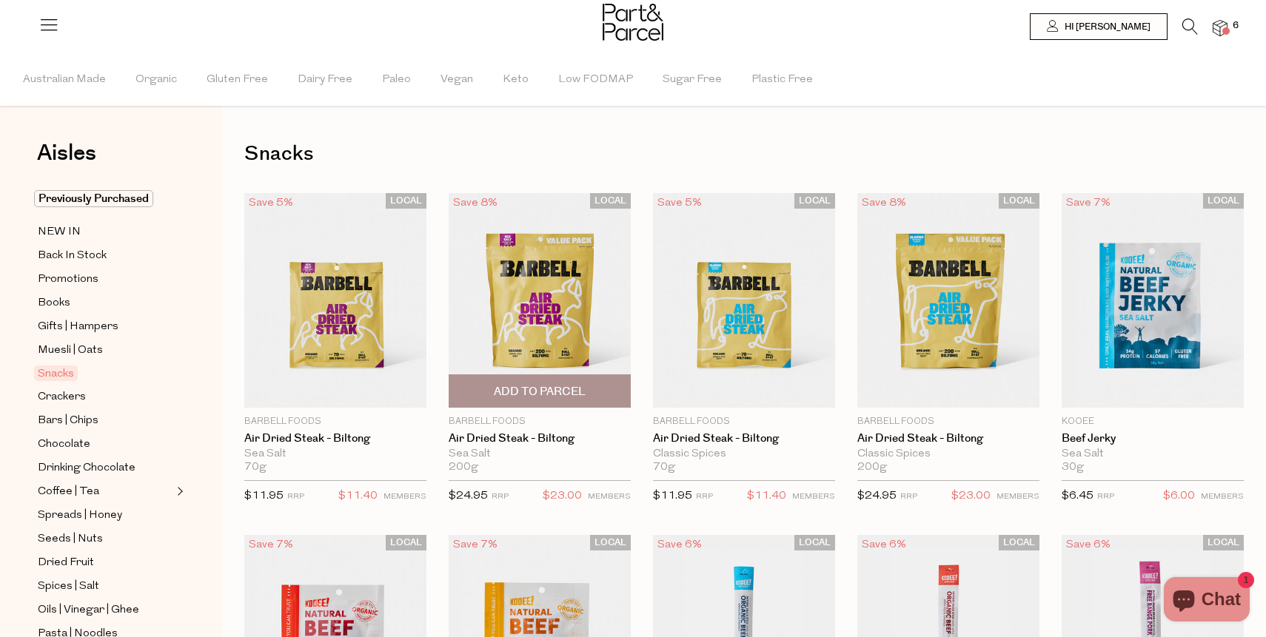
click at [551, 332] on img at bounding box center [539, 300] width 182 height 215
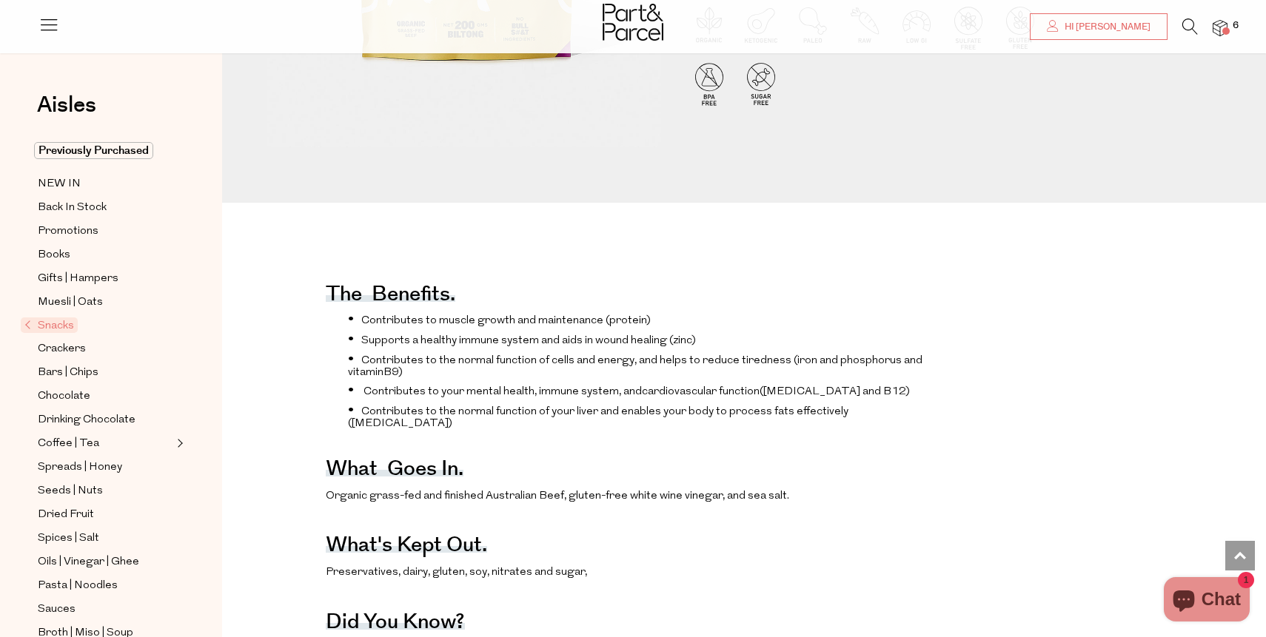
scroll to position [392, 0]
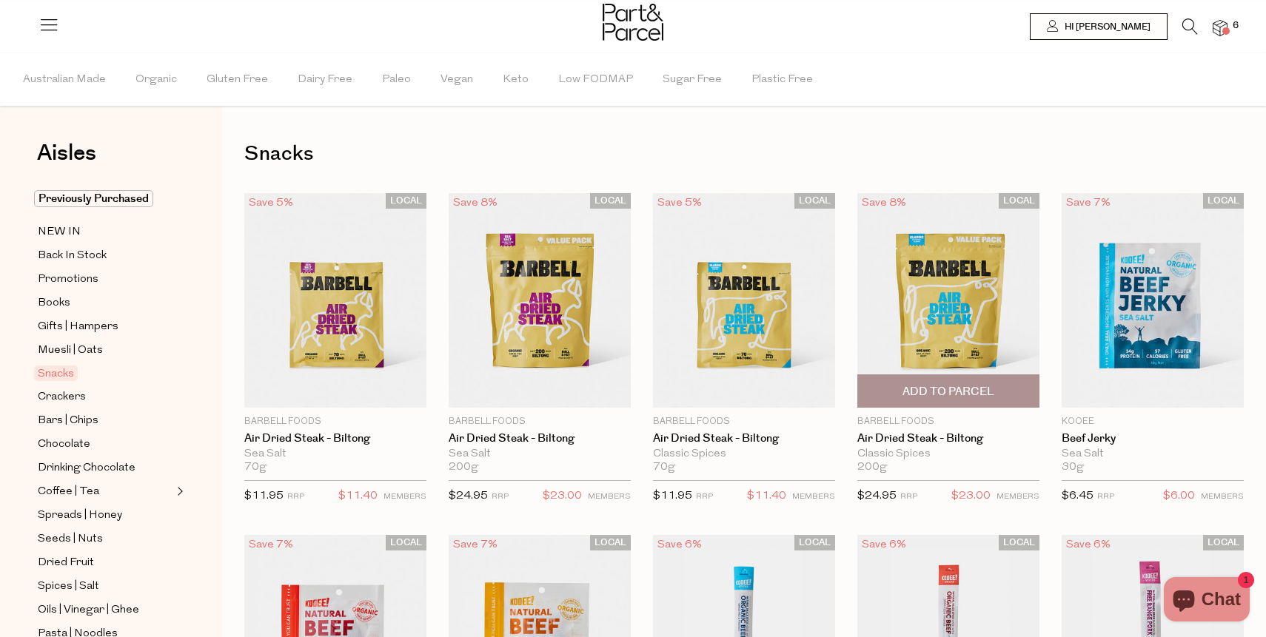
click at [942, 292] on img at bounding box center [948, 300] width 182 height 215
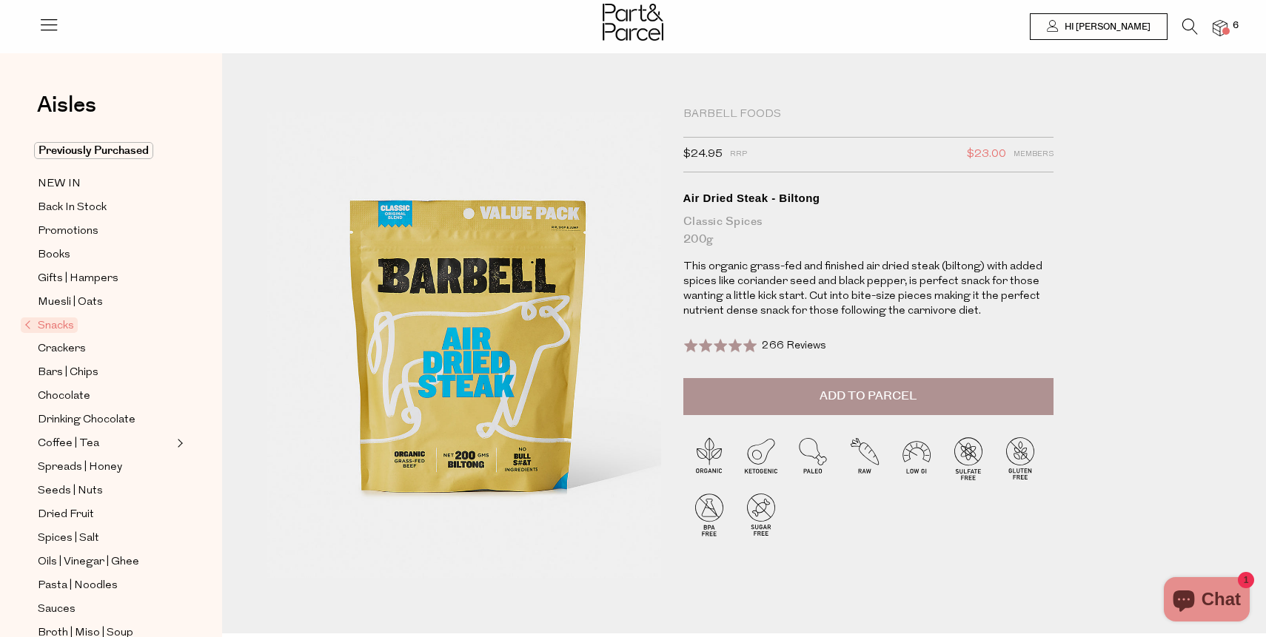
click at [887, 395] on span "Add to Parcel" at bounding box center [867, 396] width 97 height 17
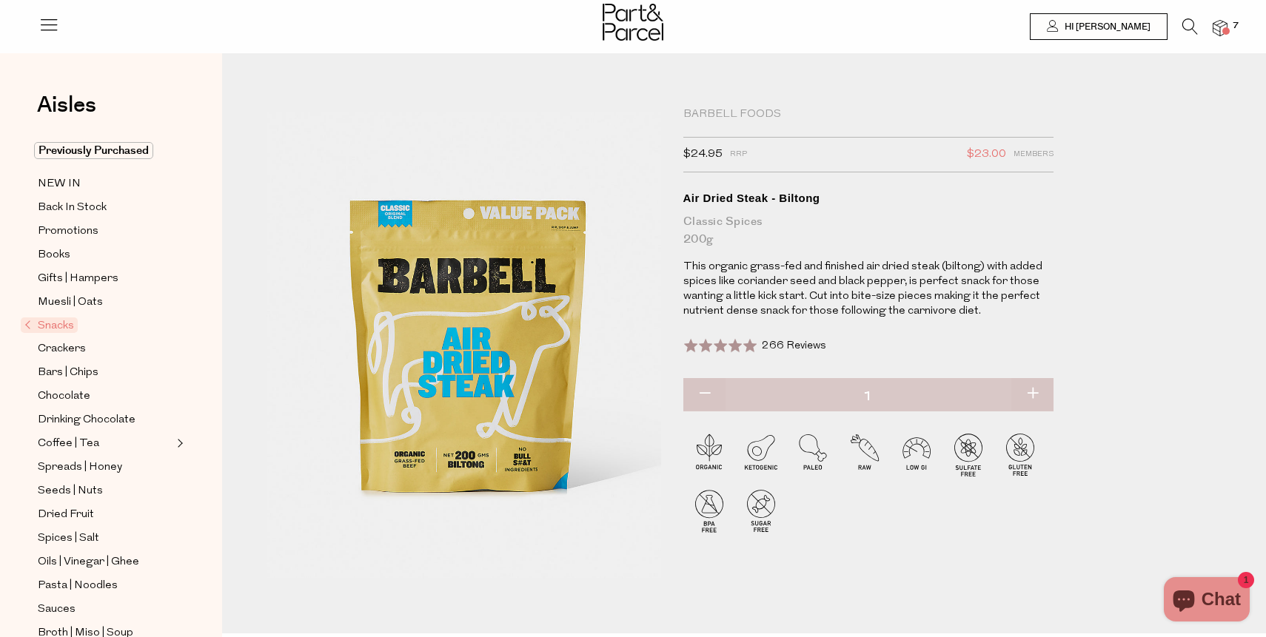
click at [65, 324] on span "Snacks" at bounding box center [49, 325] width 57 height 16
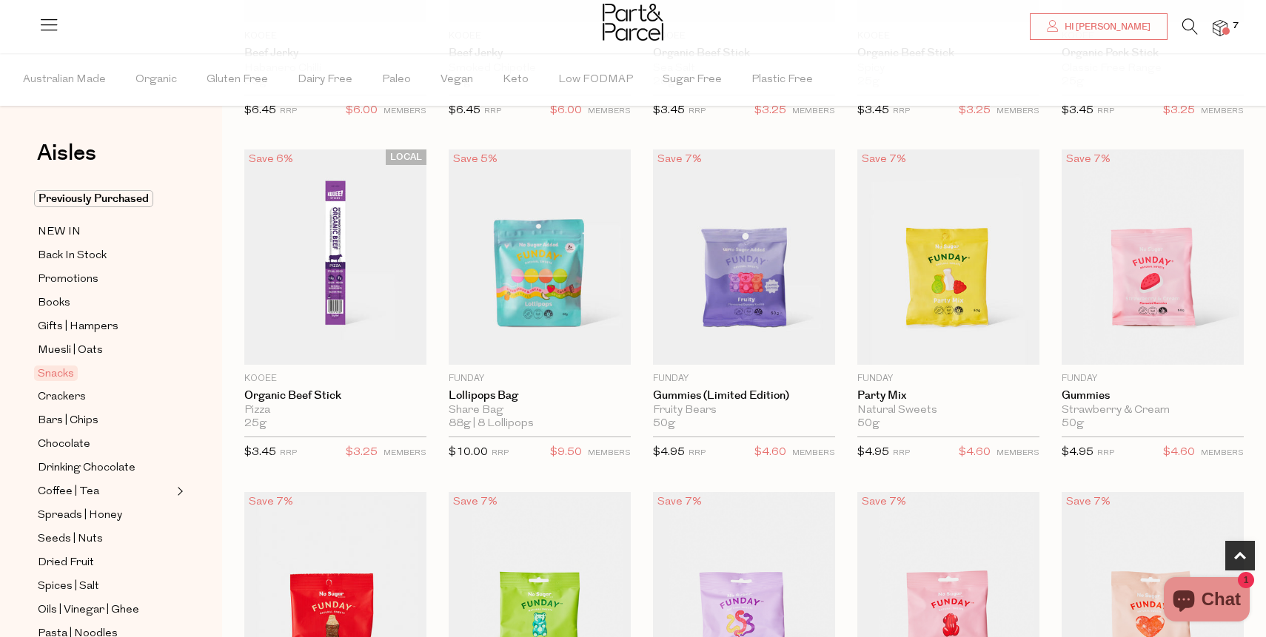
scroll to position [746, 0]
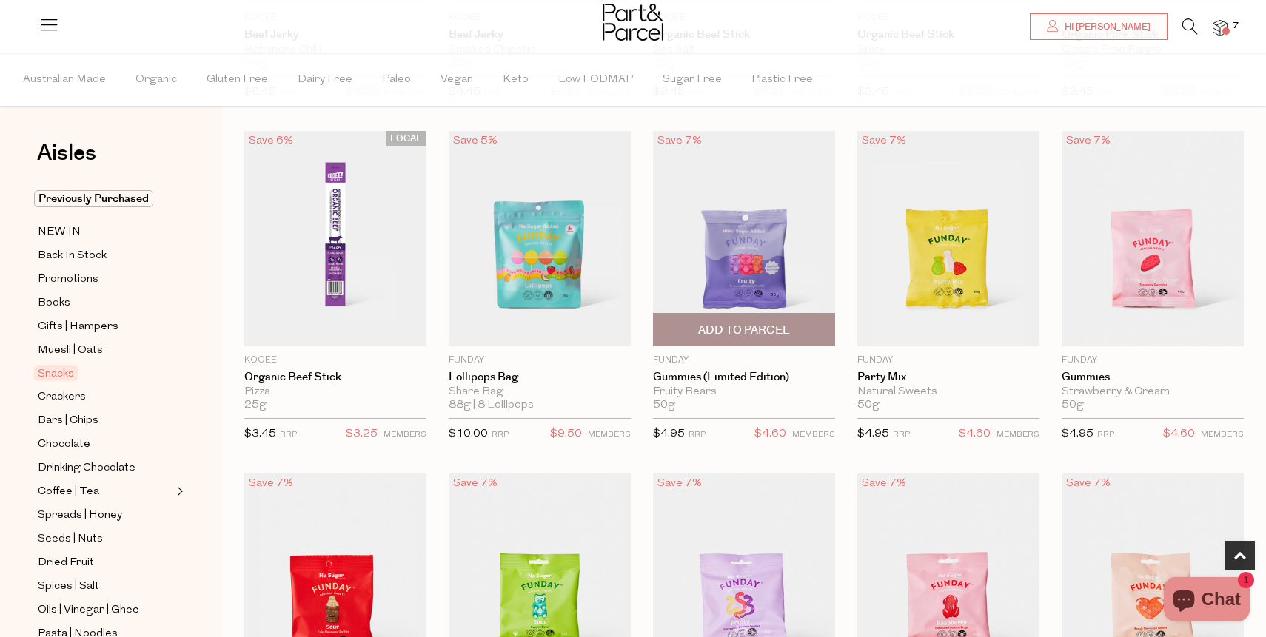
click at [745, 327] on span "Add To Parcel" at bounding box center [744, 331] width 92 height 16
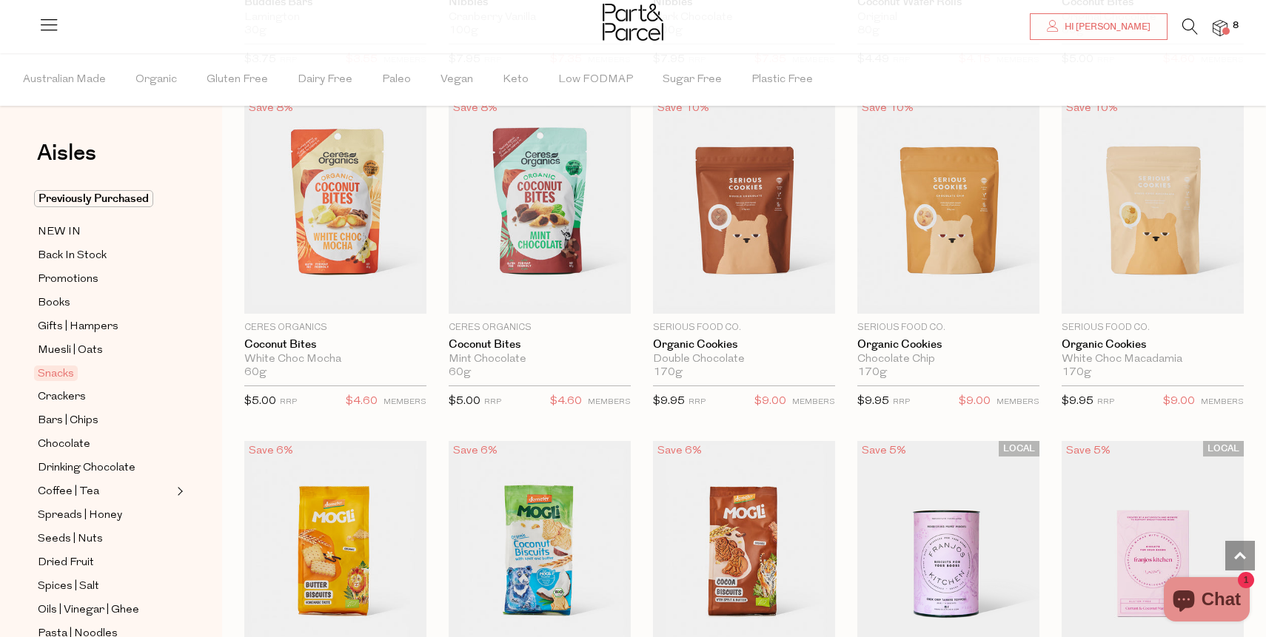
scroll to position [2148, 0]
click at [776, 295] on span "Add To Parcel" at bounding box center [744, 297] width 92 height 16
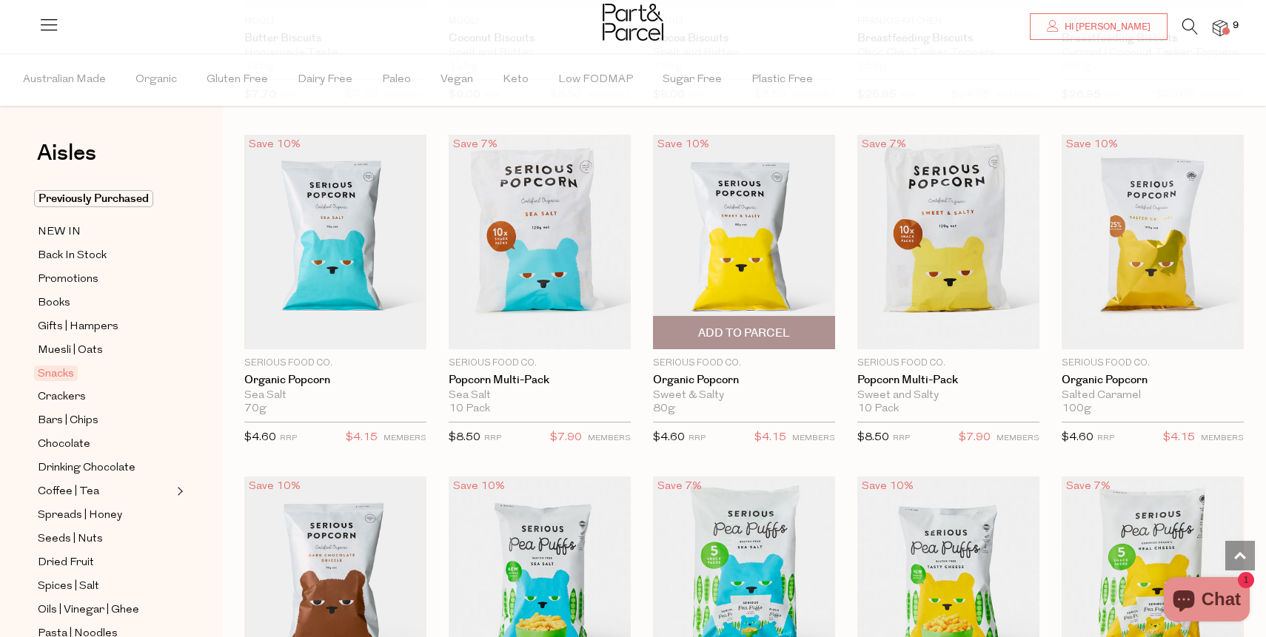
scroll to position [2793, 0]
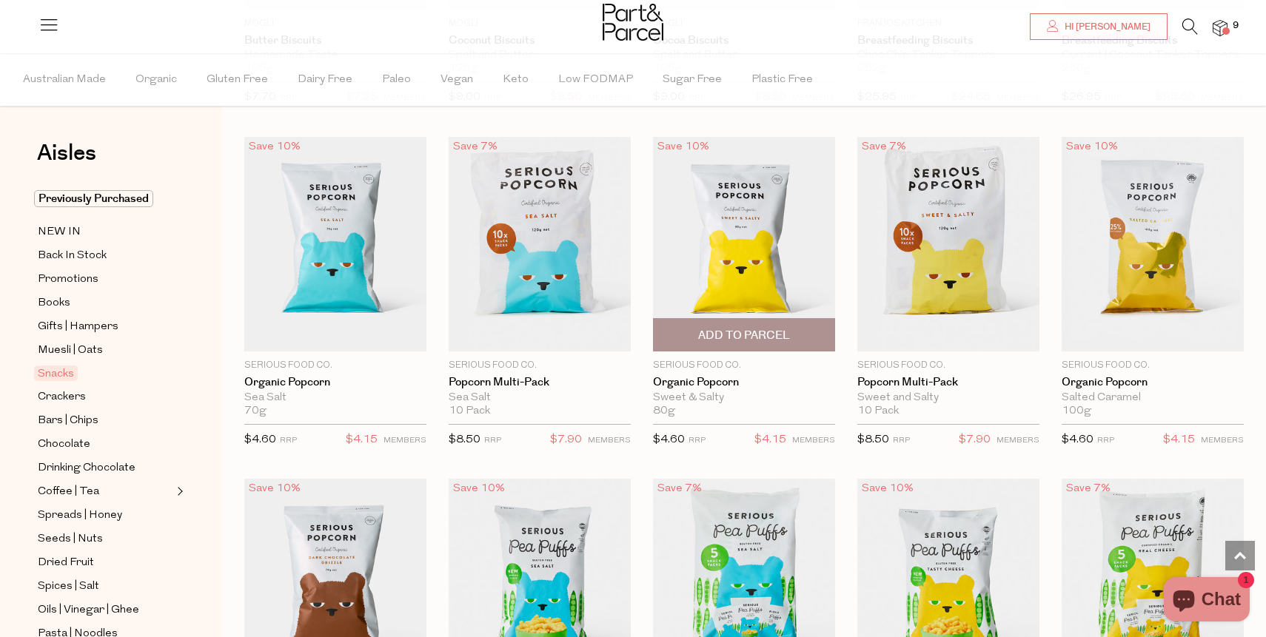
click at [746, 329] on span "Add To Parcel" at bounding box center [744, 336] width 92 height 16
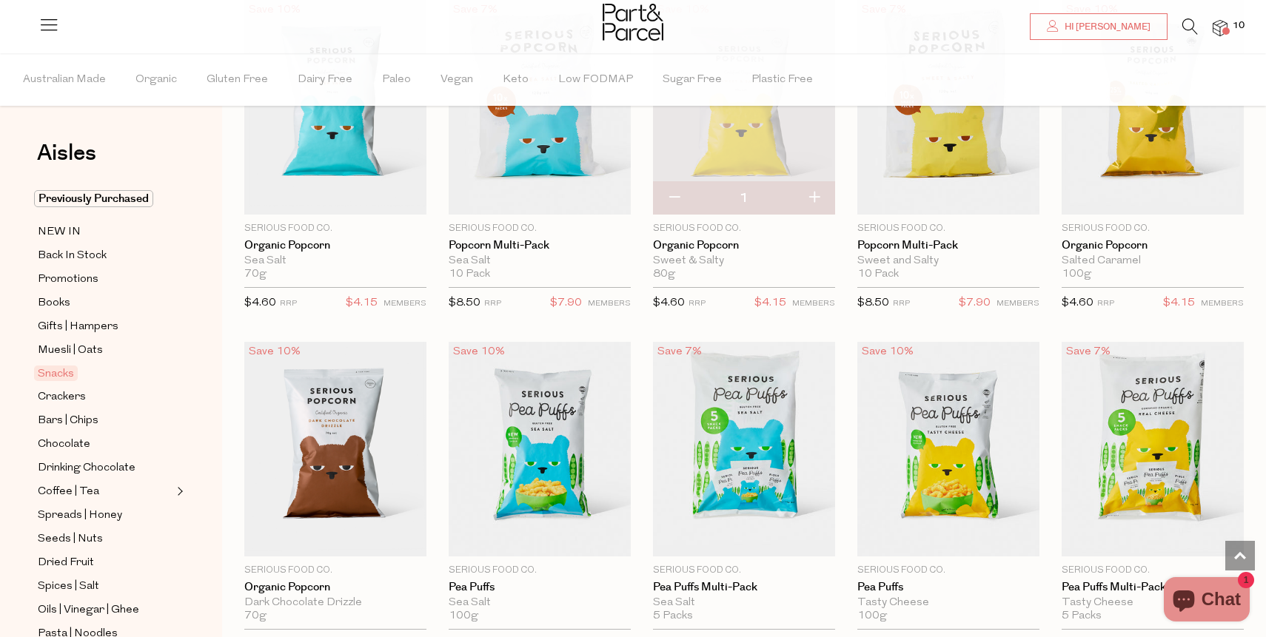
scroll to position [2983, 0]
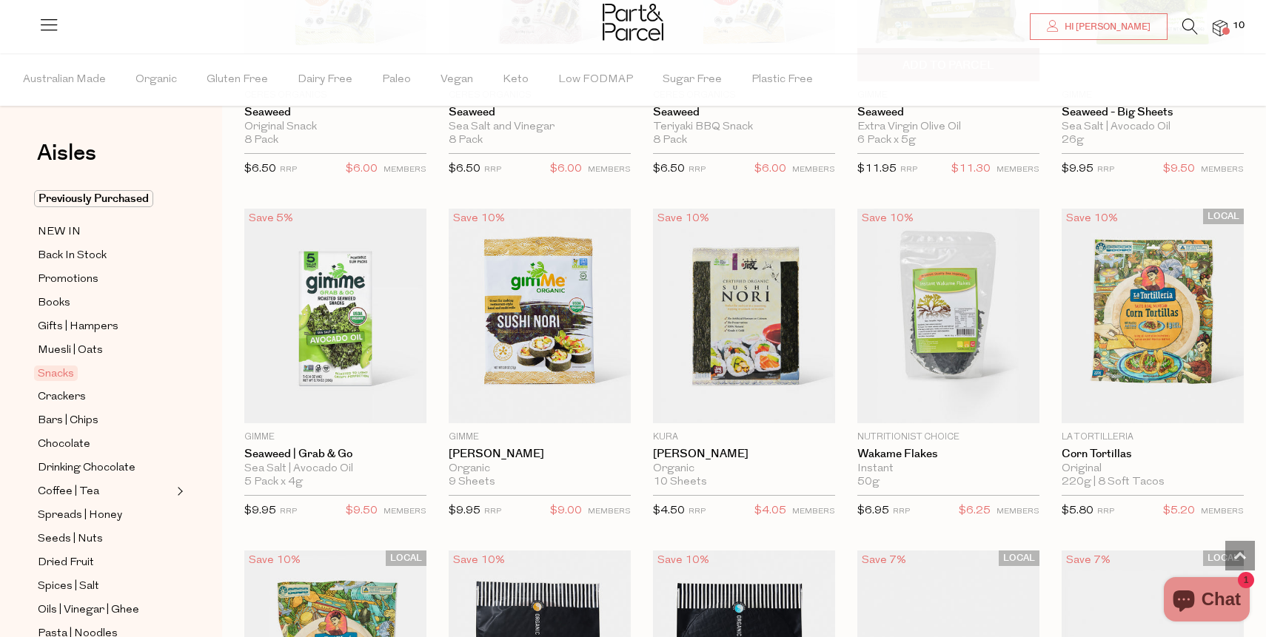
scroll to position [3749, 0]
click at [1161, 399] on span "Add To Parcel" at bounding box center [1152, 407] width 92 height 16
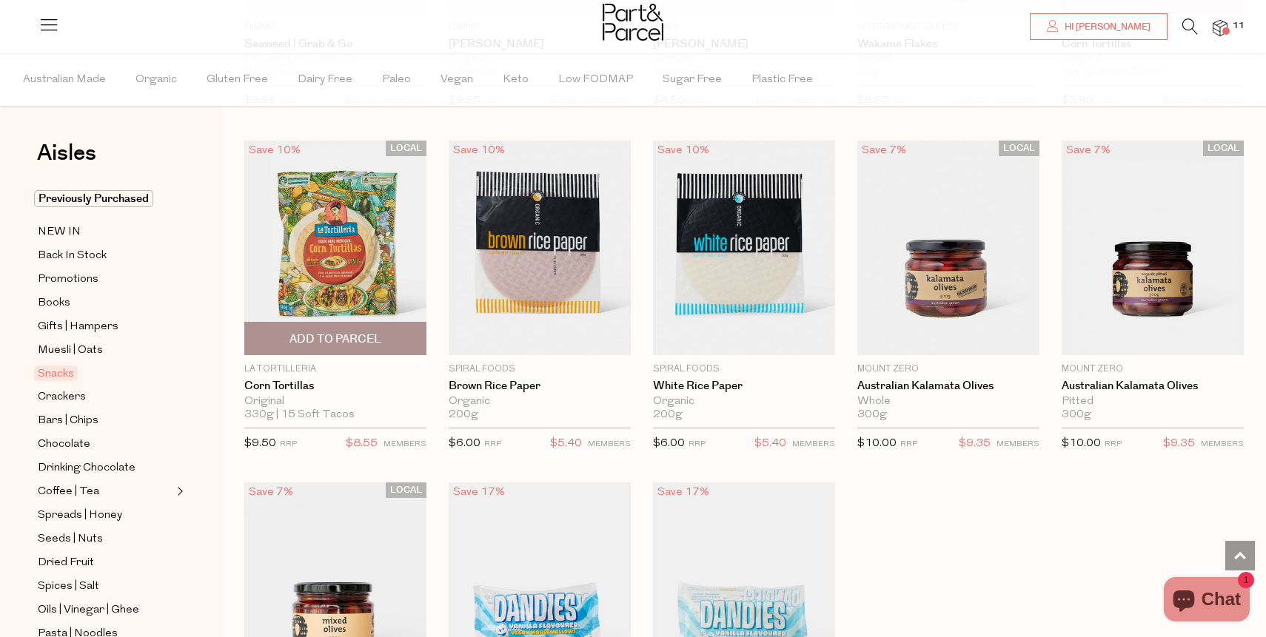
scroll to position [4179, 0]
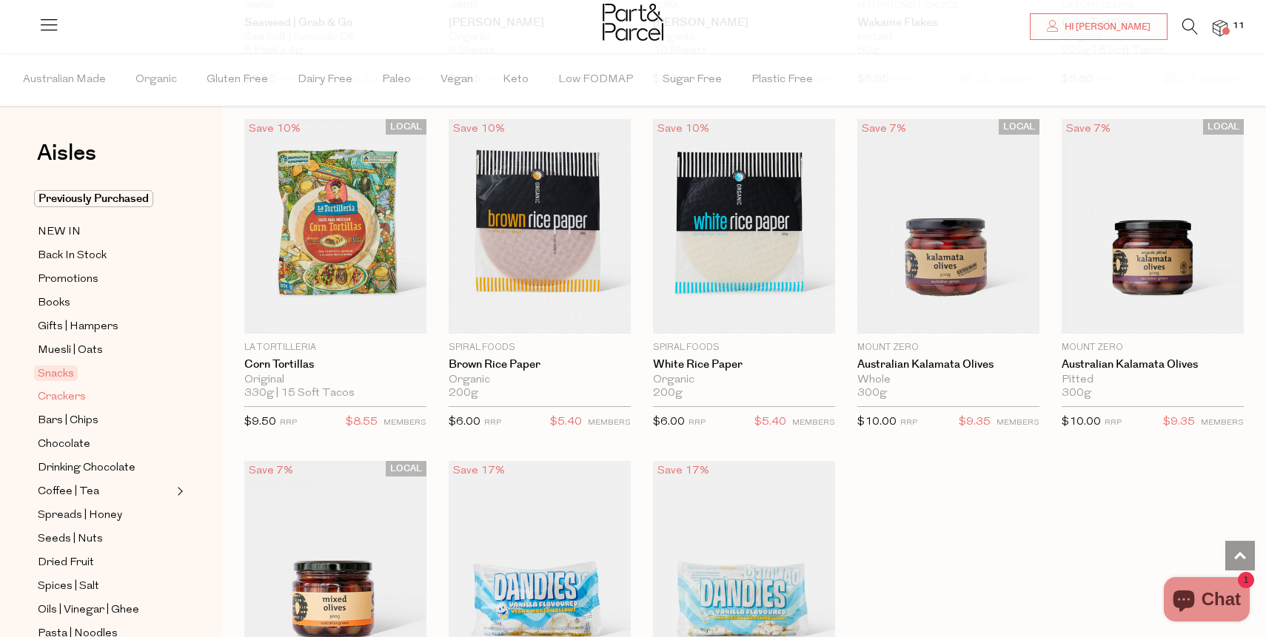
click at [70, 400] on span "Crackers" at bounding box center [62, 398] width 48 height 18
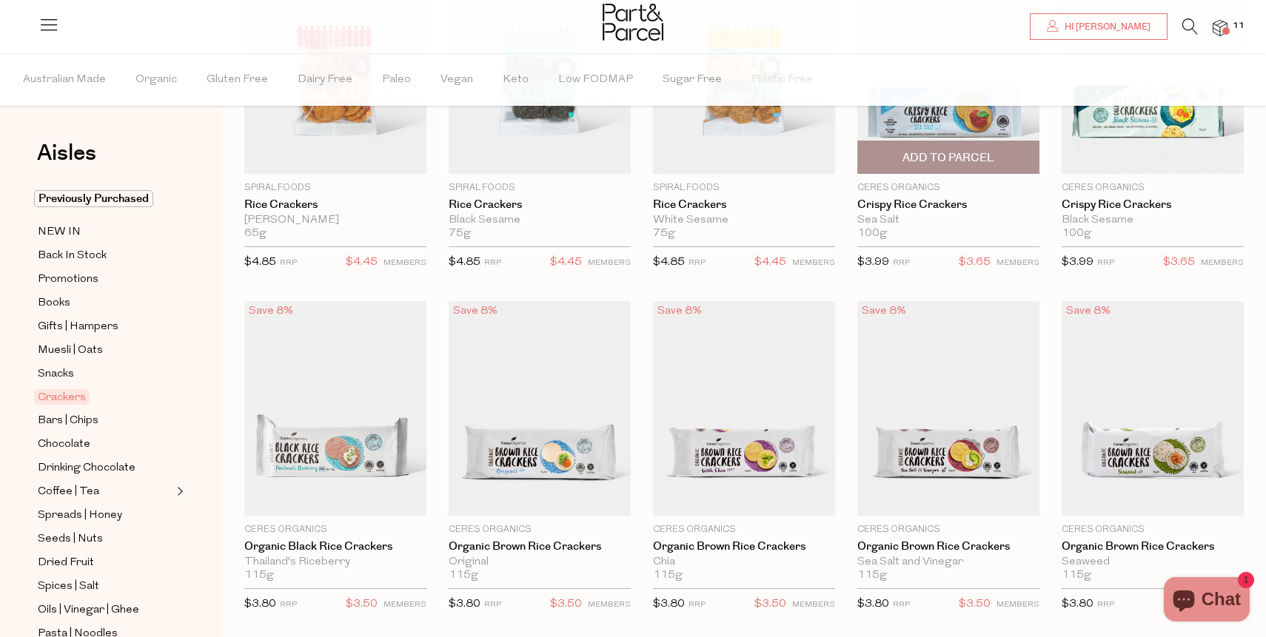
scroll to position [346, 0]
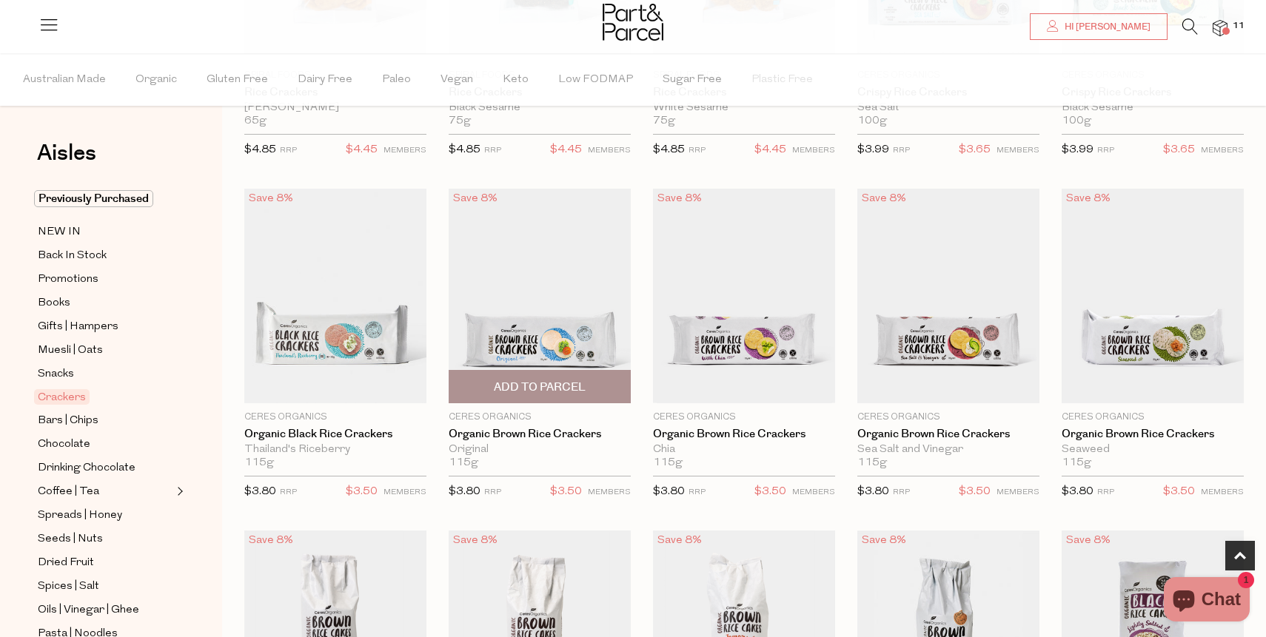
click at [528, 309] on img at bounding box center [539, 296] width 182 height 215
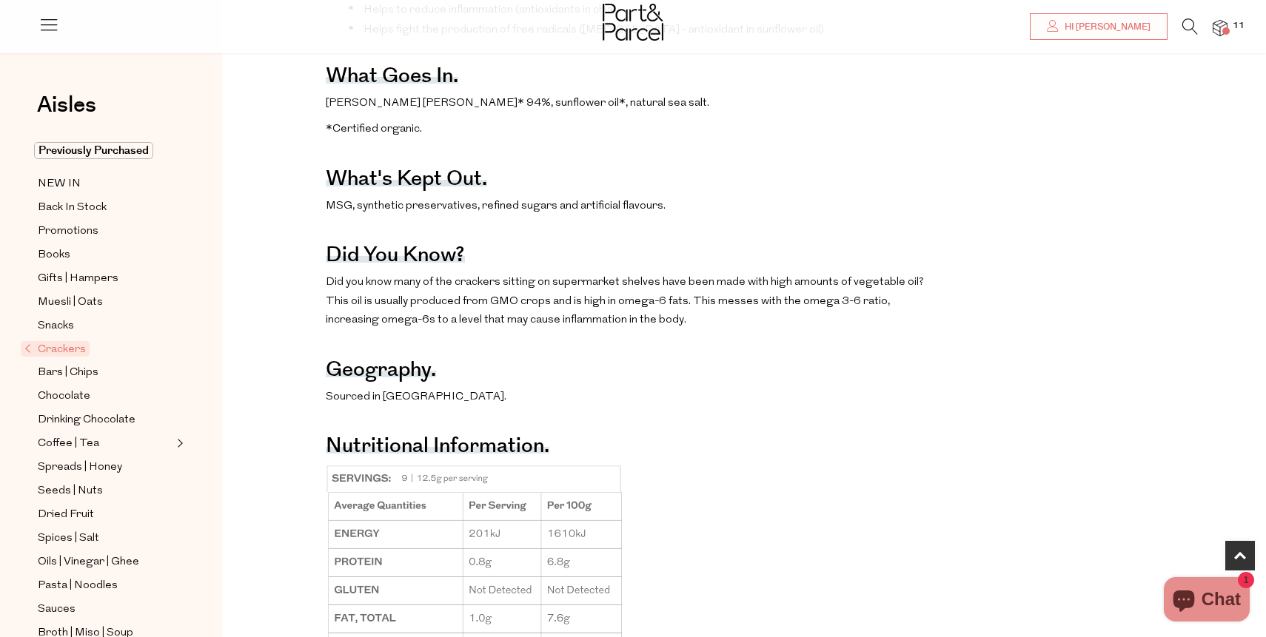
scroll to position [908, 0]
